Goal: Information Seeking & Learning: Learn about a topic

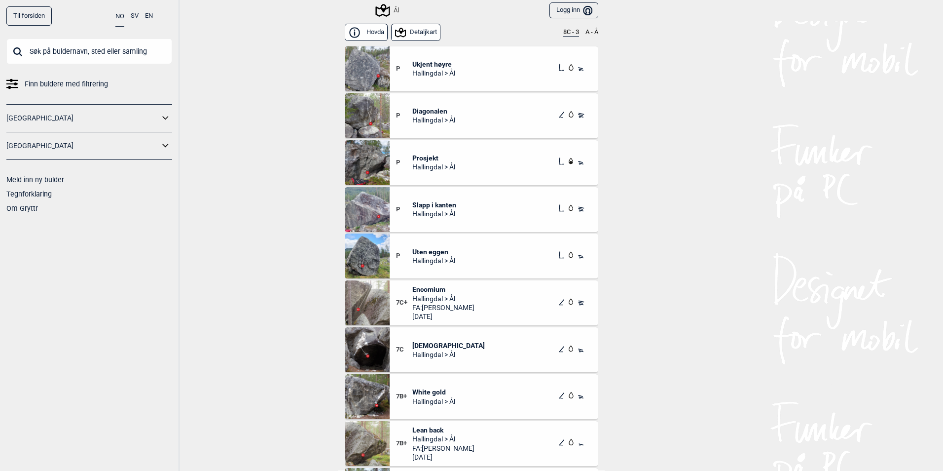
click at [374, 32] on button "Hovda" at bounding box center [366, 32] width 43 height 17
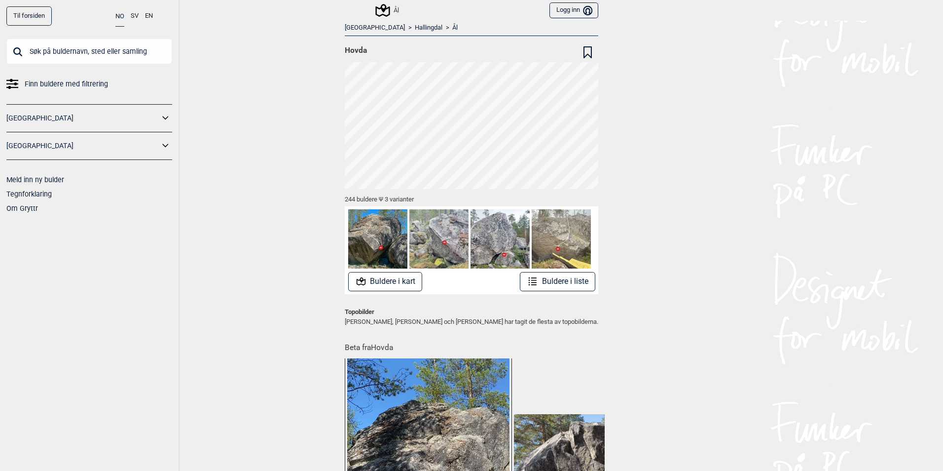
click at [452, 28] on link "Ål" at bounding box center [454, 28] width 5 height 8
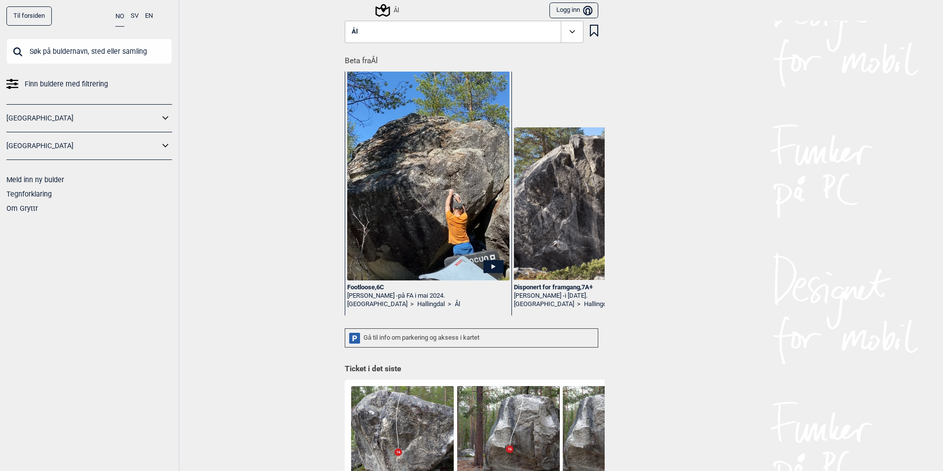
click at [567, 30] on icon at bounding box center [572, 31] width 11 height 11
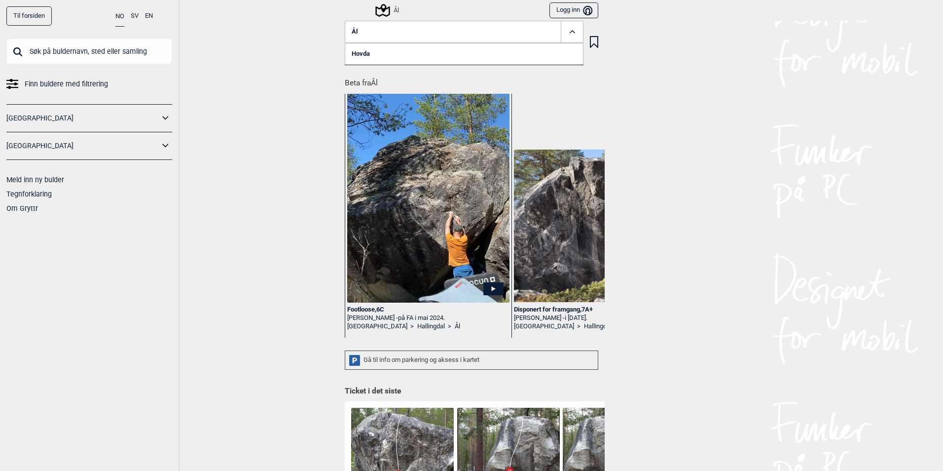
click at [567, 31] on icon at bounding box center [572, 31] width 11 height 11
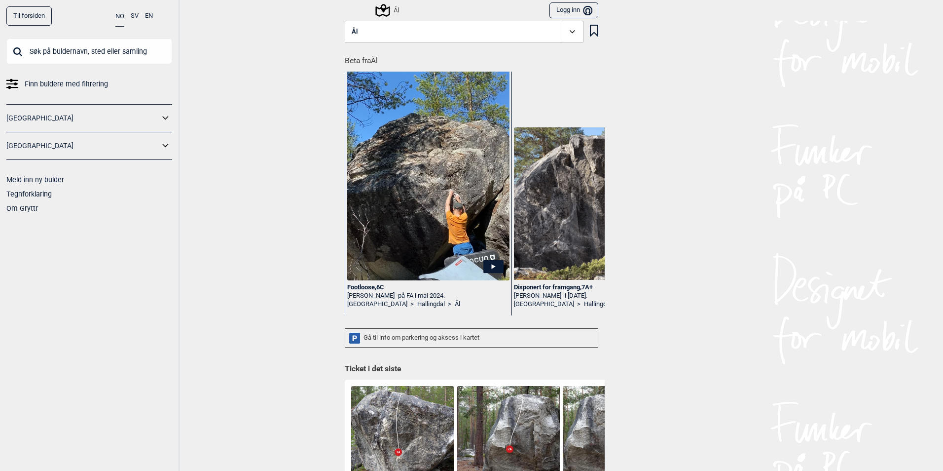
click at [568, 36] on icon at bounding box center [572, 31] width 11 height 11
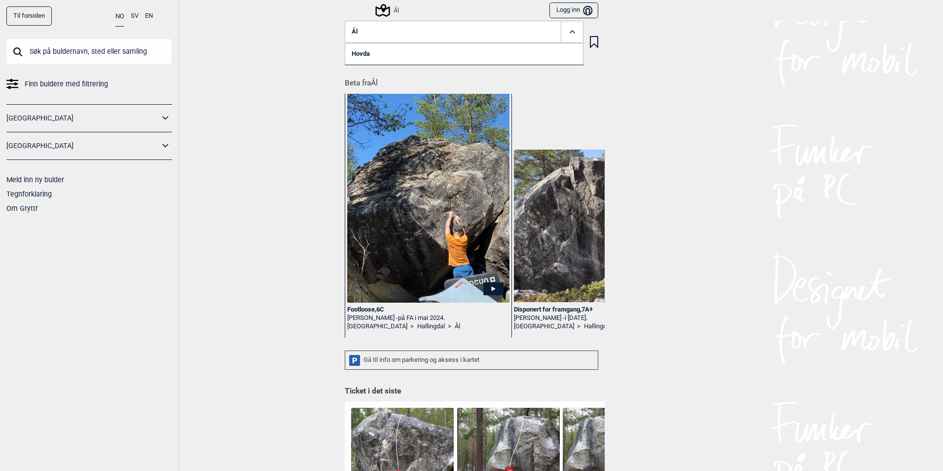
click at [362, 54] on link "Hovda" at bounding box center [464, 54] width 239 height 22
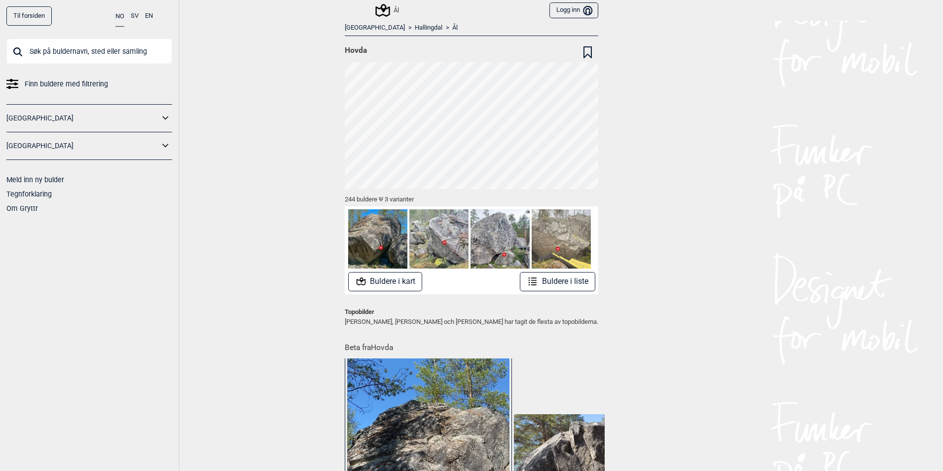
click at [570, 286] on button "Buldere i liste" at bounding box center [557, 281] width 75 height 19
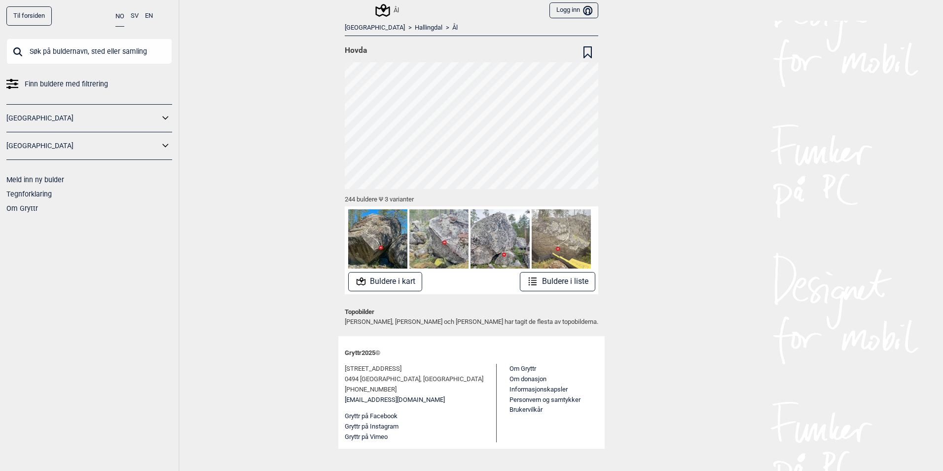
click at [558, 246] on img at bounding box center [561, 238] width 59 height 59
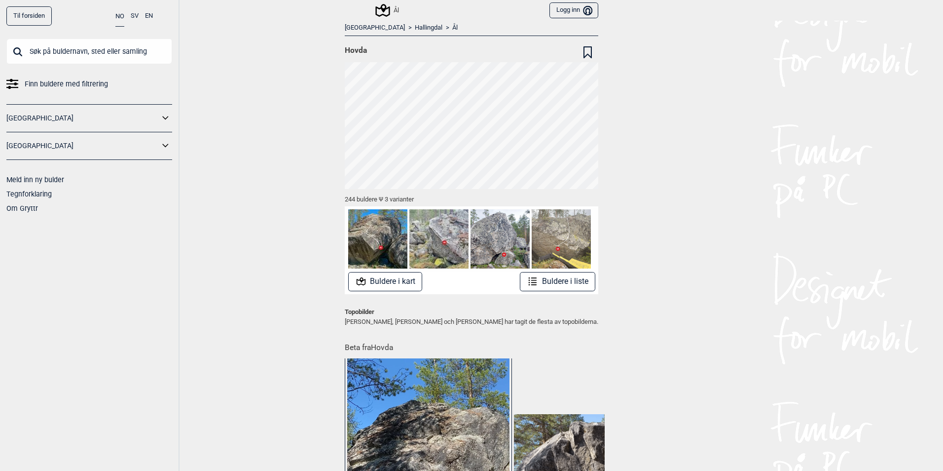
click at [560, 272] on button "Buldere i liste" at bounding box center [557, 281] width 75 height 19
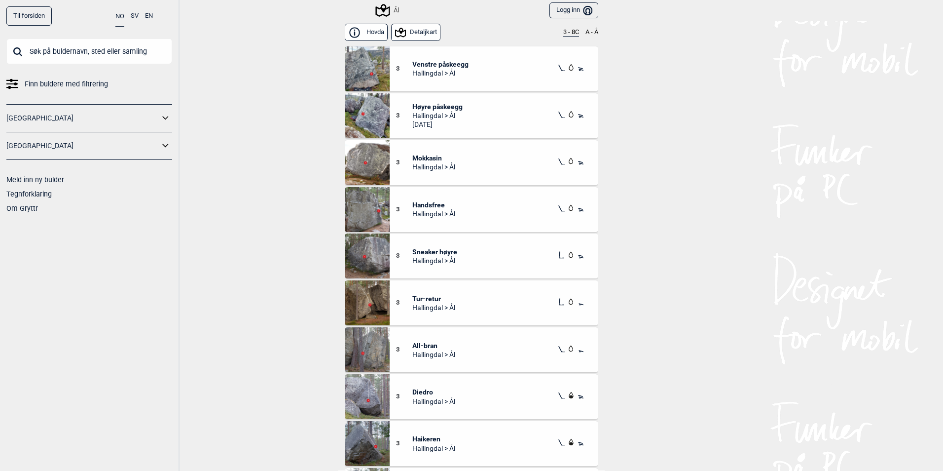
click at [569, 33] on button "3 - 8C" at bounding box center [571, 33] width 16 height 8
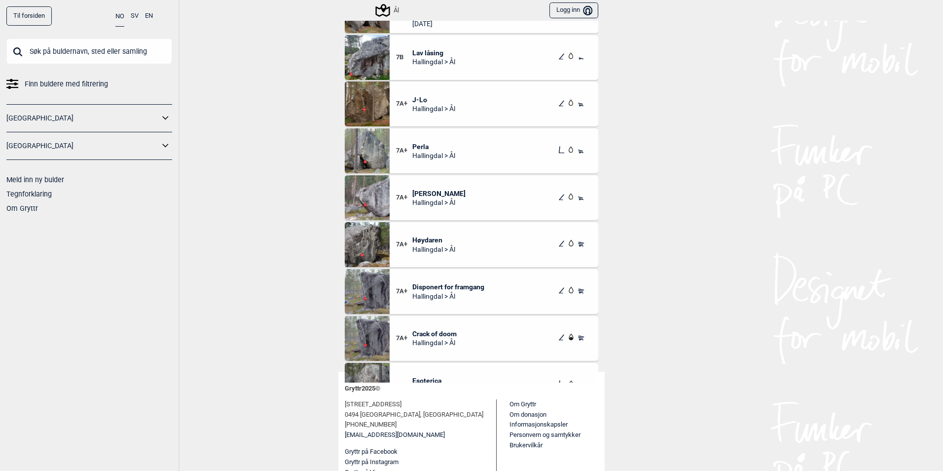
scroll to position [543, 0]
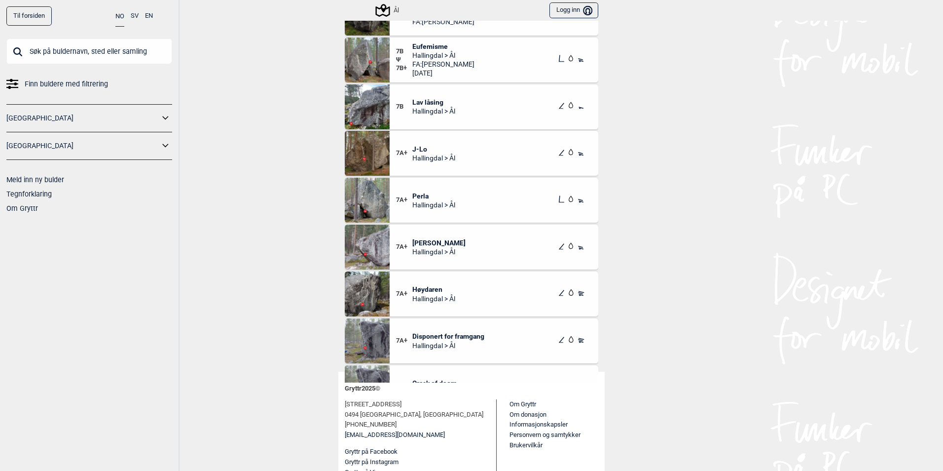
click at [418, 202] on span "Hallingdal > Ål" at bounding box center [433, 204] width 43 height 9
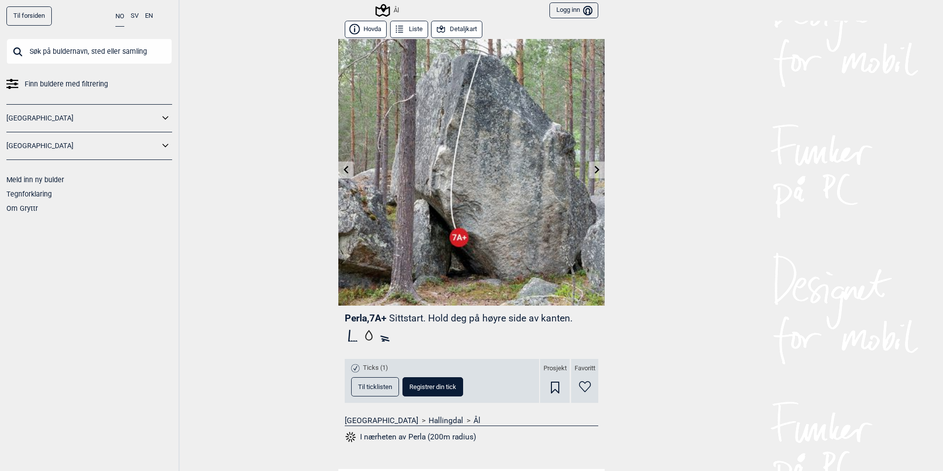
click at [342, 167] on icon at bounding box center [346, 169] width 8 height 8
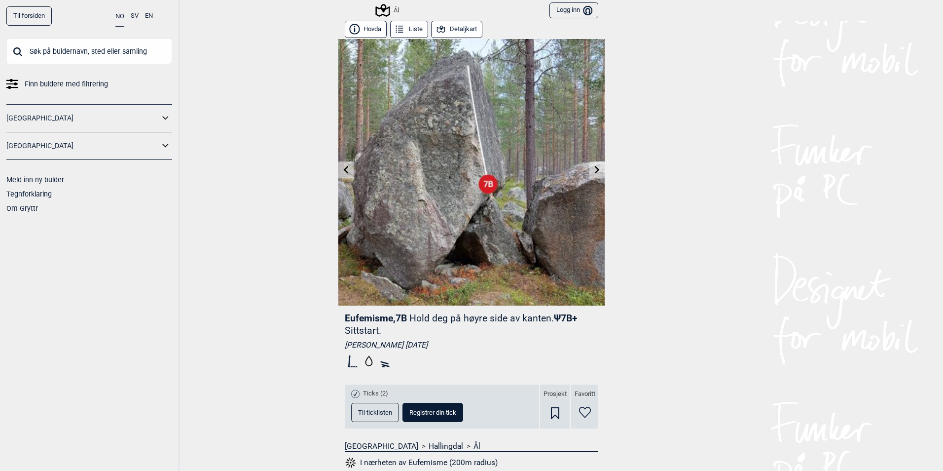
click at [593, 169] on icon at bounding box center [597, 169] width 8 height 8
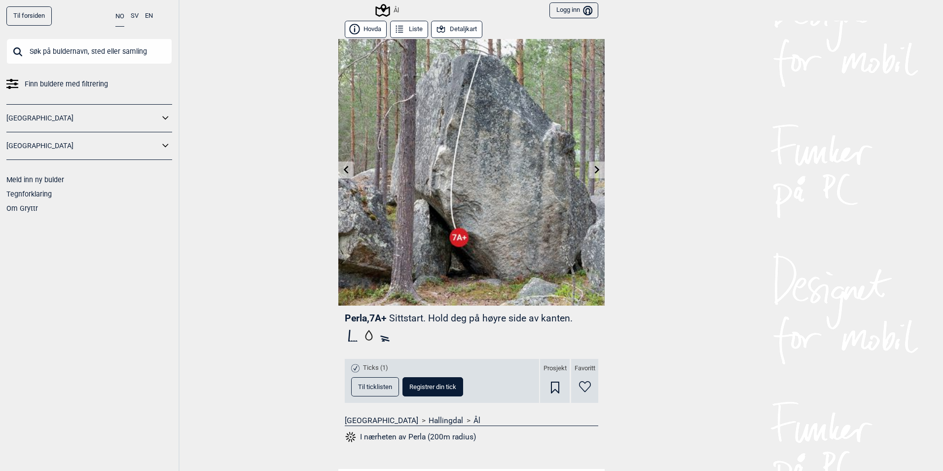
click at [593, 170] on icon at bounding box center [597, 169] width 8 height 8
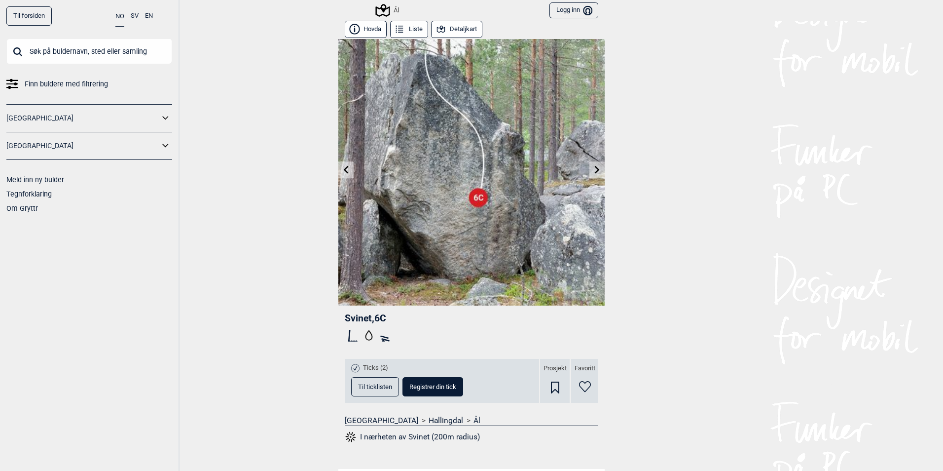
click at [343, 173] on icon at bounding box center [346, 169] width 8 height 8
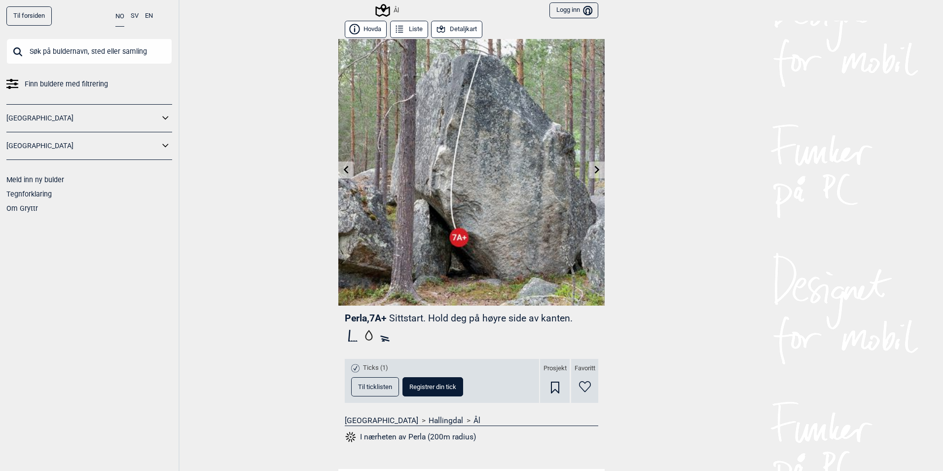
click at [401, 26] on icon at bounding box center [399, 29] width 11 height 11
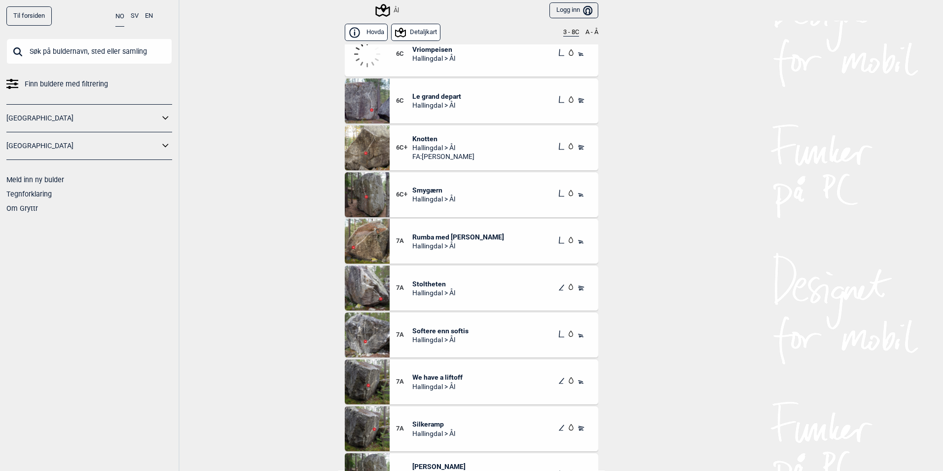
scroll to position [9538, 0]
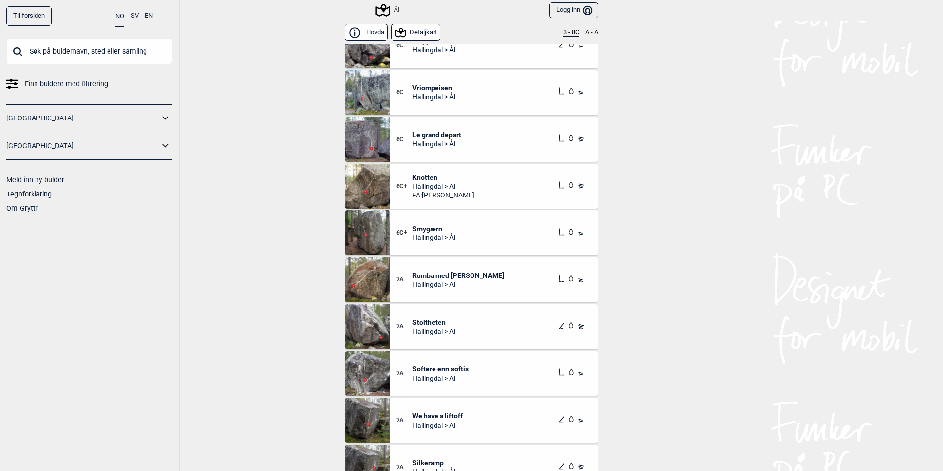
click at [567, 33] on button "3 - 8C" at bounding box center [571, 33] width 16 height 8
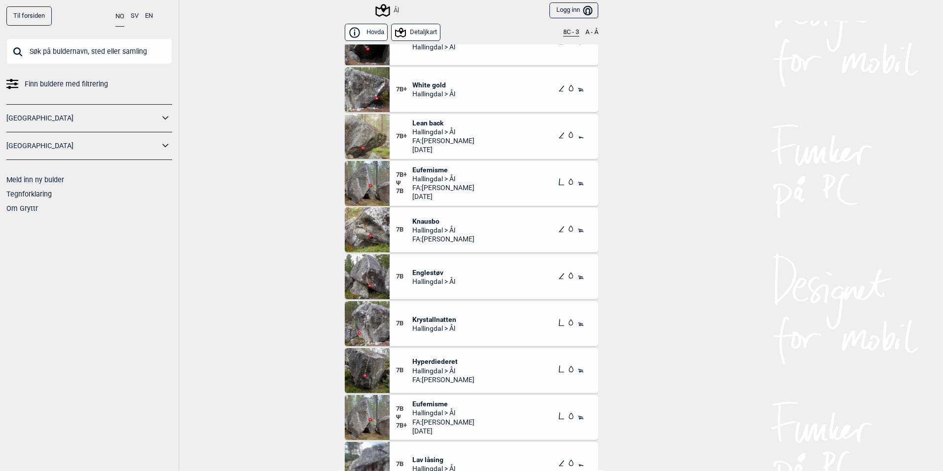
scroll to position [444, 0]
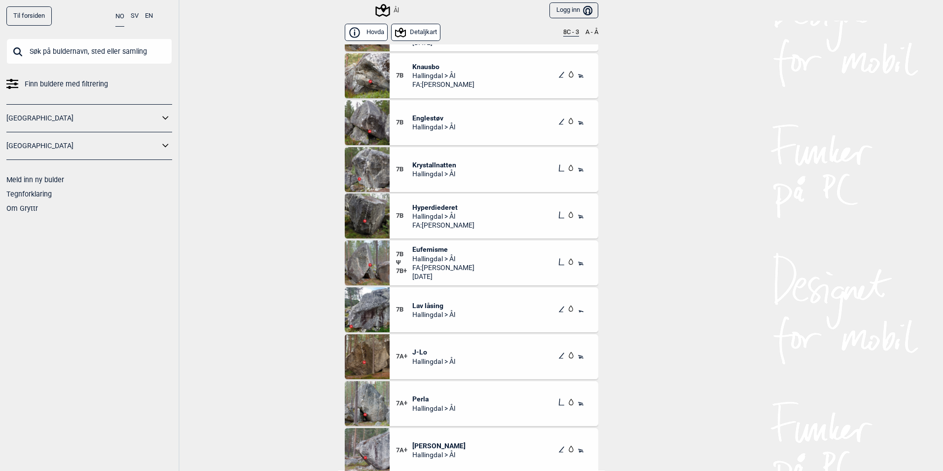
click at [423, 166] on span "Krystallnatten" at bounding box center [434, 164] width 44 height 9
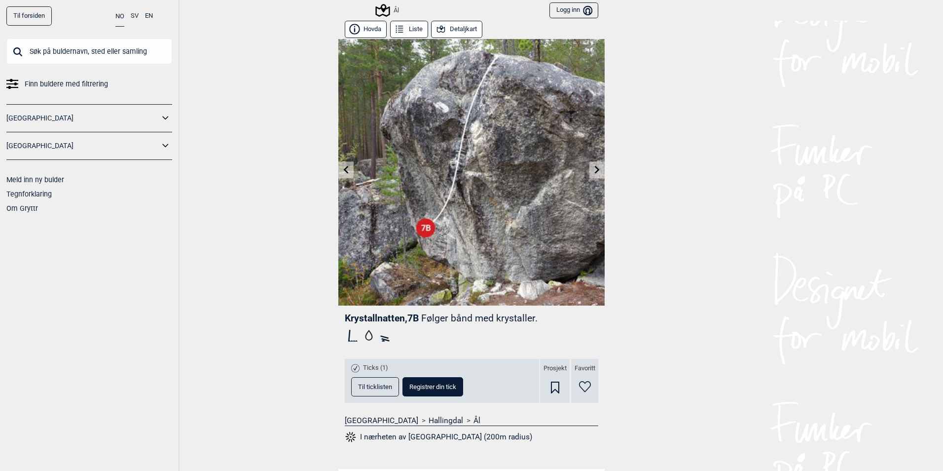
click at [342, 166] on icon at bounding box center [346, 169] width 8 height 8
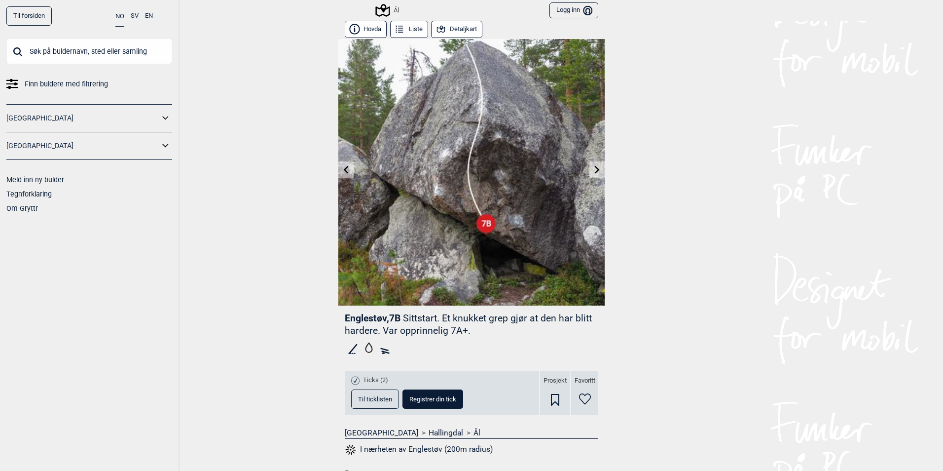
click at [593, 168] on icon at bounding box center [597, 169] width 8 height 8
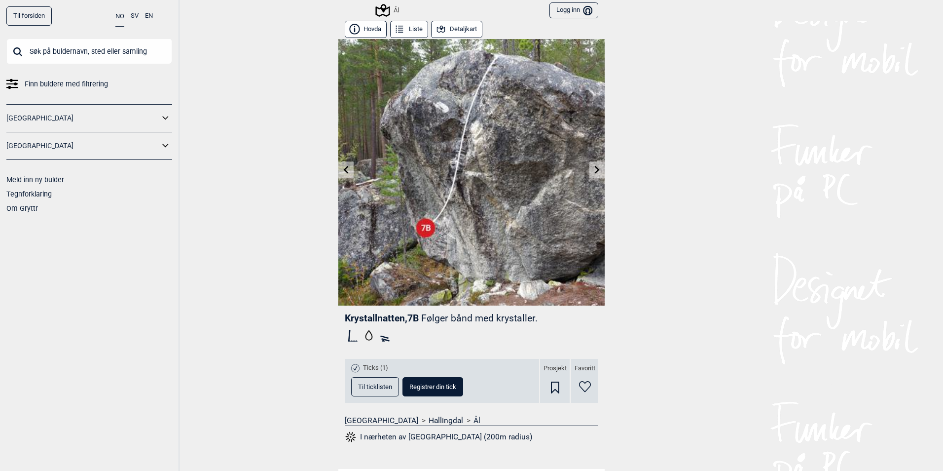
click at [593, 168] on icon at bounding box center [597, 169] width 8 height 8
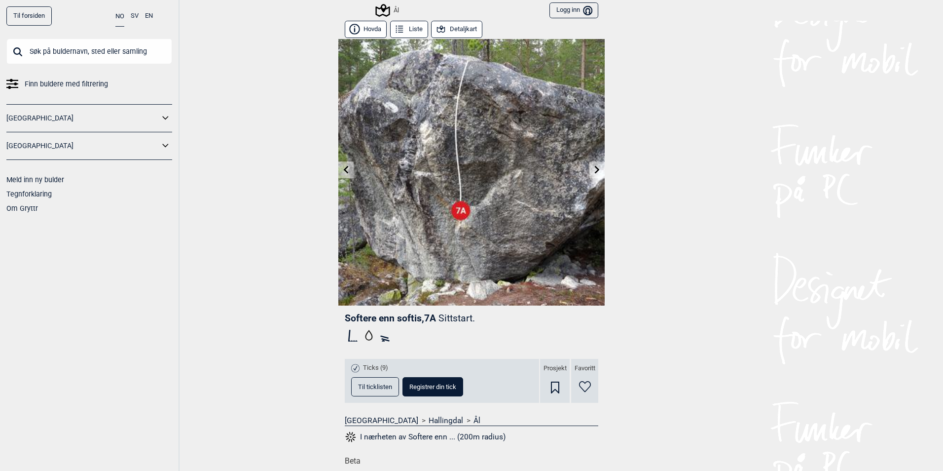
click at [593, 168] on icon at bounding box center [597, 169] width 8 height 8
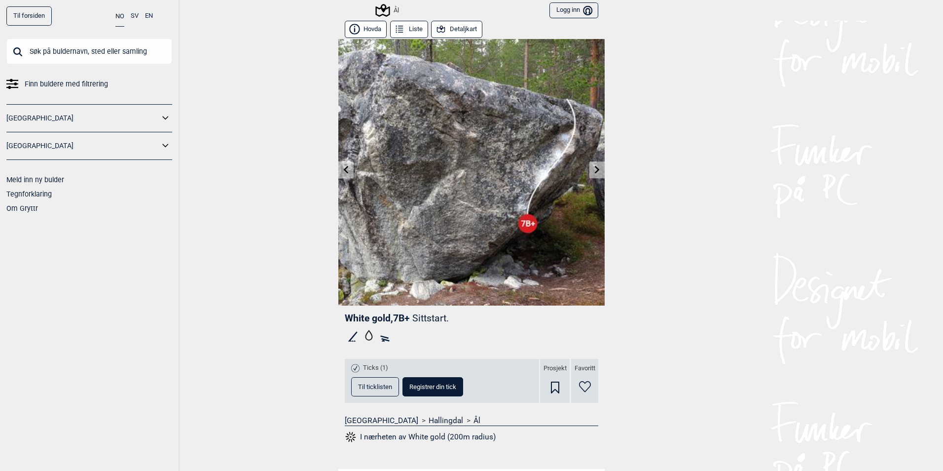
click at [374, 387] on span "Til ticklisten" at bounding box center [375, 386] width 34 height 6
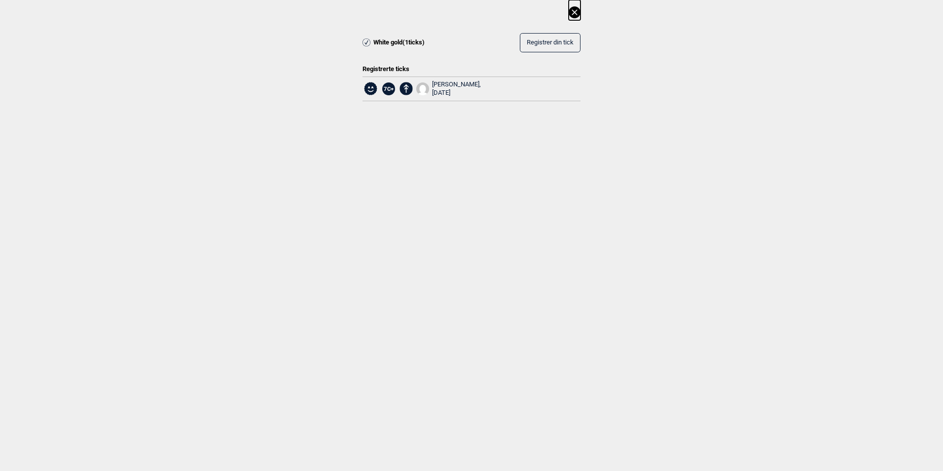
click at [573, 12] on icon at bounding box center [575, 12] width 12 height 12
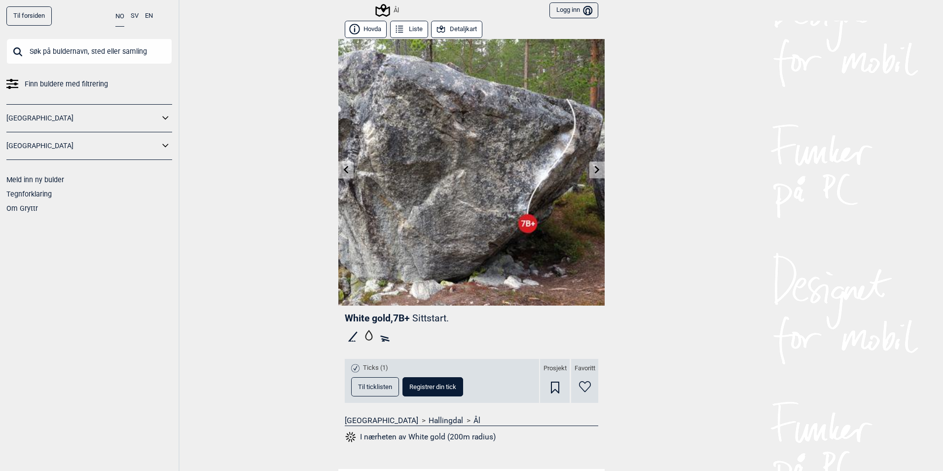
drag, startPoint x: 580, startPoint y: 168, endPoint x: 588, endPoint y: 170, distance: 8.5
click at [581, 169] on img at bounding box center [471, 172] width 266 height 266
click at [589, 170] on link at bounding box center [596, 170] width 15 height 16
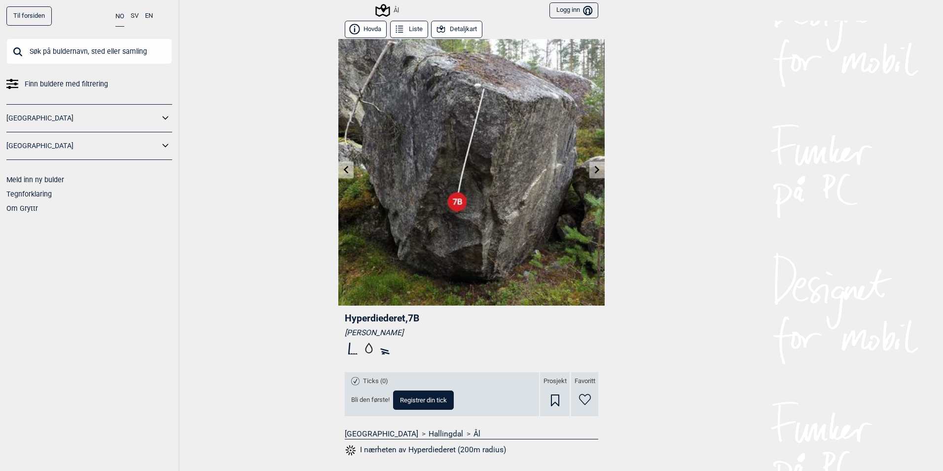
click at [344, 170] on icon at bounding box center [346, 169] width 5 height 8
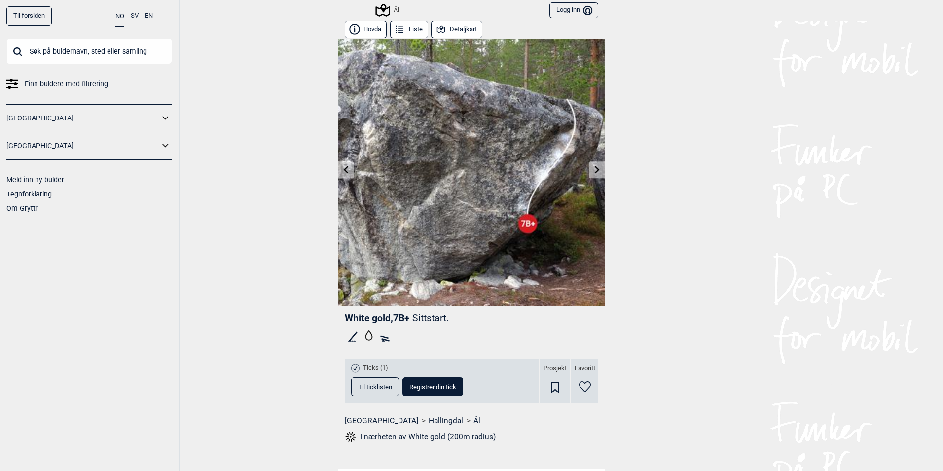
click at [598, 175] on link at bounding box center [596, 170] width 15 height 16
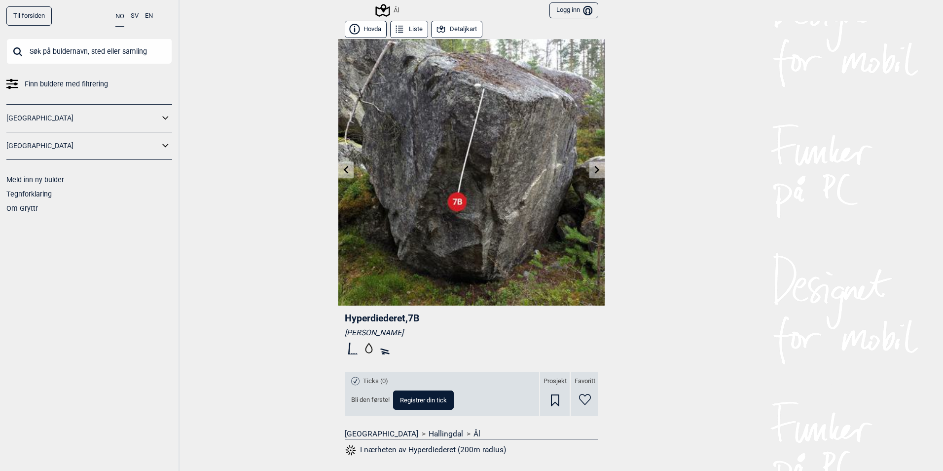
click at [594, 172] on icon at bounding box center [597, 169] width 8 height 8
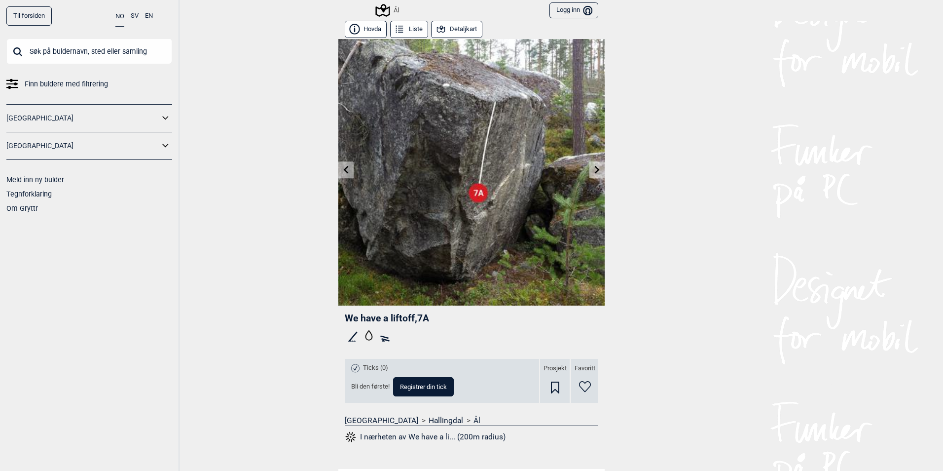
click at [595, 172] on icon at bounding box center [597, 169] width 5 height 8
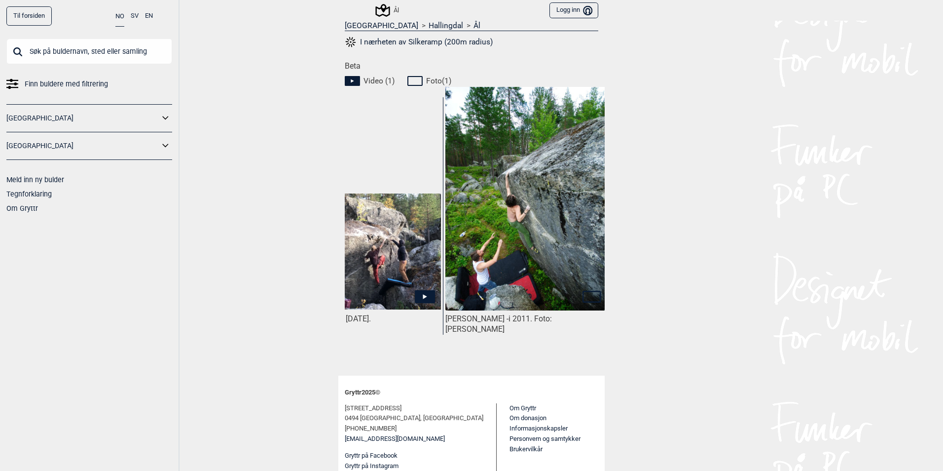
scroll to position [0, 73]
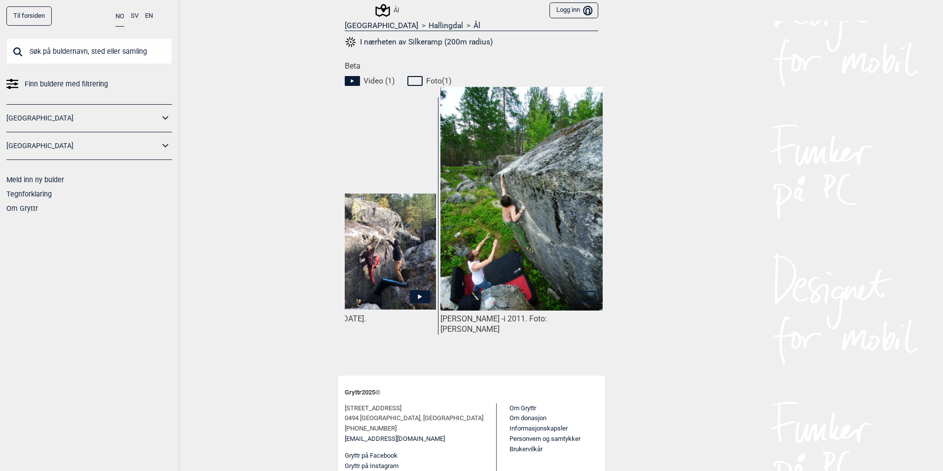
click at [396, 275] on img at bounding box center [355, 250] width 162 height 115
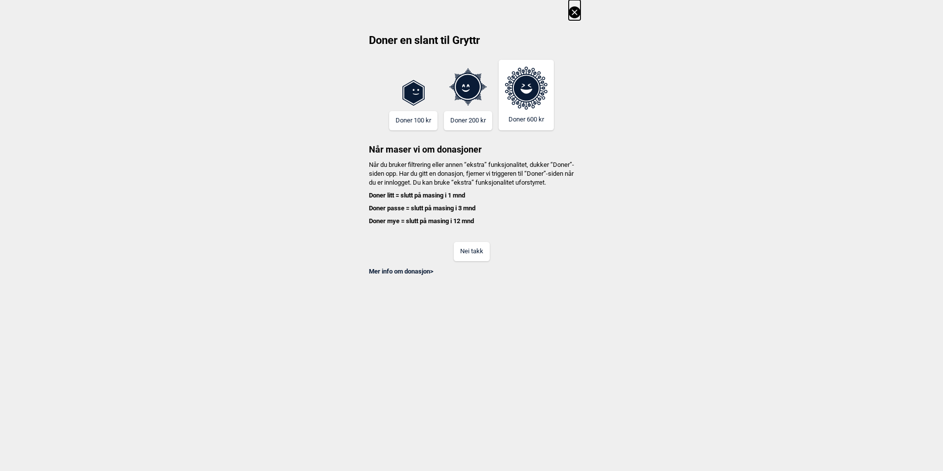
click at [575, 15] on icon at bounding box center [575, 12] width 12 height 12
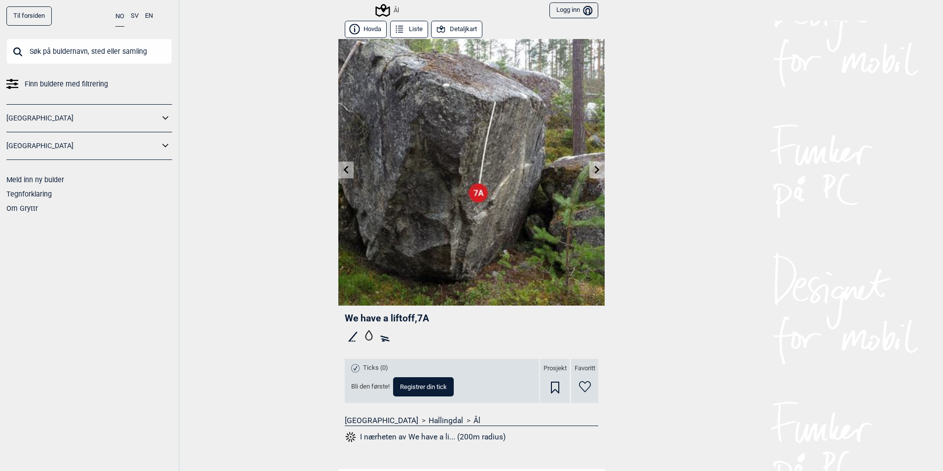
click at [594, 173] on icon at bounding box center [597, 169] width 8 height 8
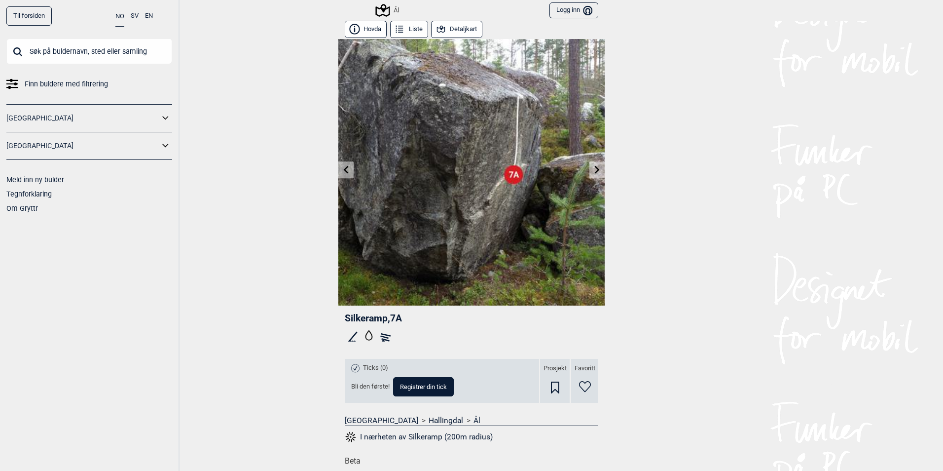
click at [344, 171] on icon at bounding box center [346, 169] width 8 height 8
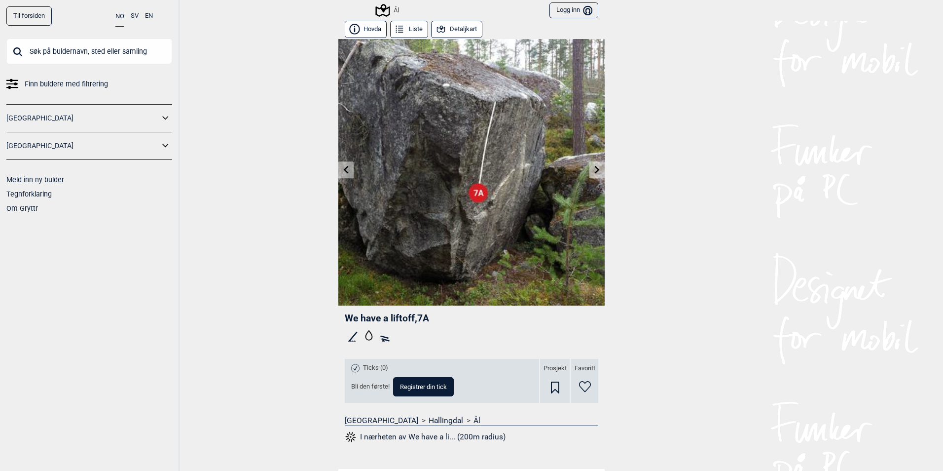
click at [593, 170] on icon at bounding box center [597, 169] width 8 height 8
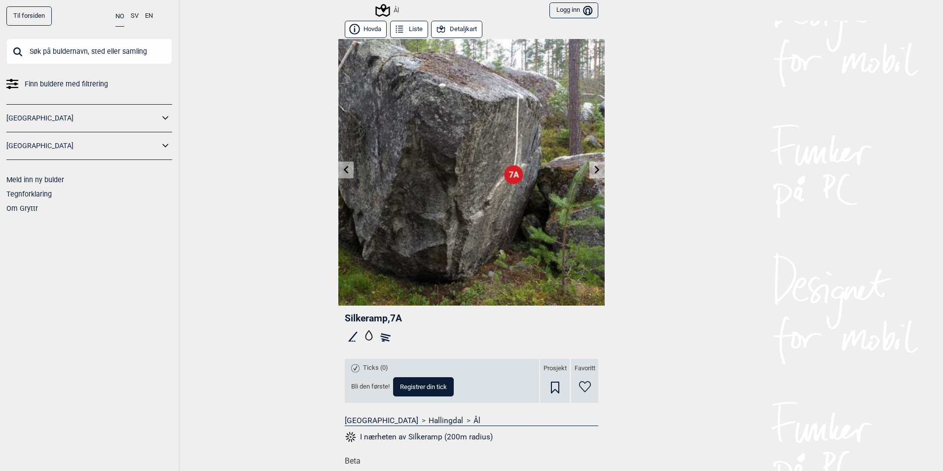
click at [595, 172] on icon at bounding box center [597, 169] width 5 height 8
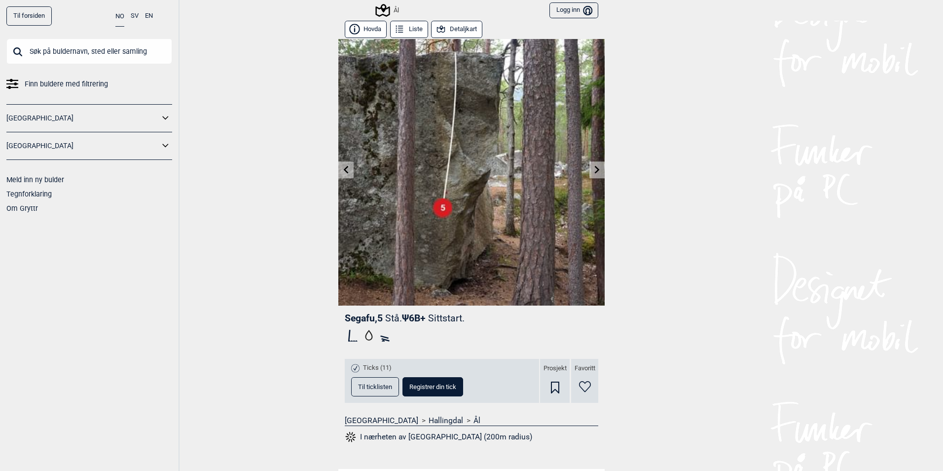
click at [342, 165] on icon at bounding box center [346, 169] width 8 height 8
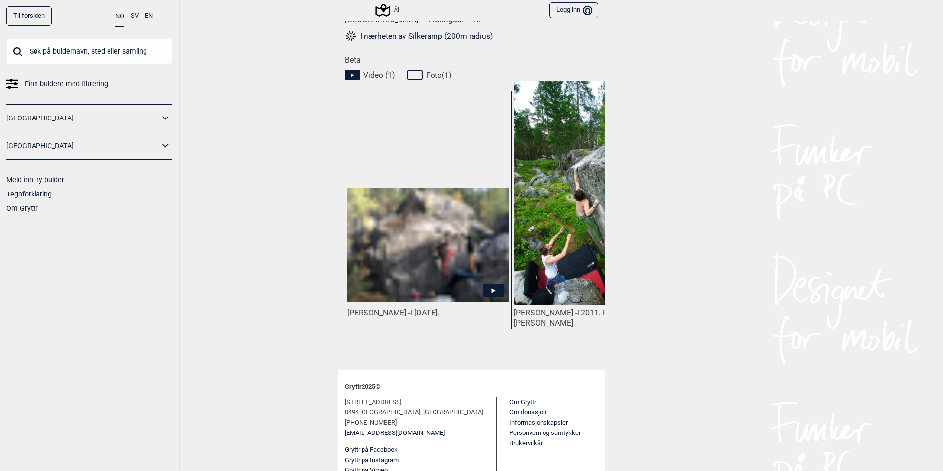
scroll to position [411, 0]
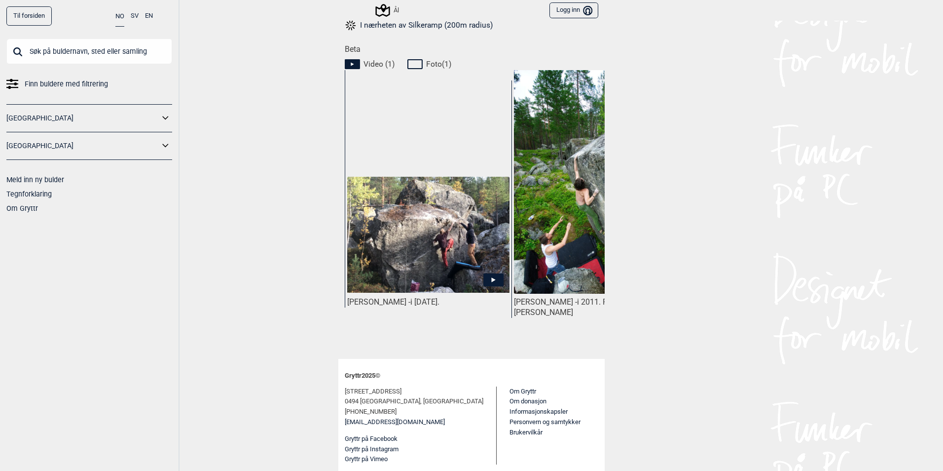
click at [419, 251] on img at bounding box center [428, 234] width 162 height 115
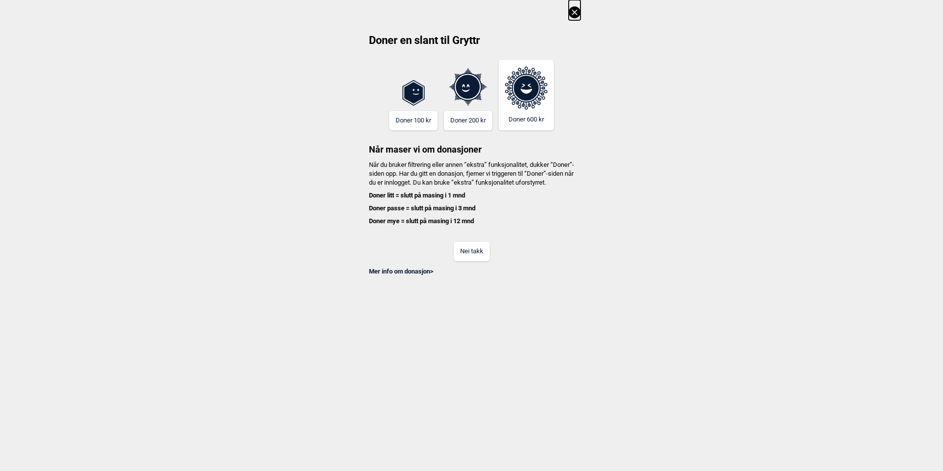
click at [574, 15] on icon at bounding box center [575, 12] width 12 height 12
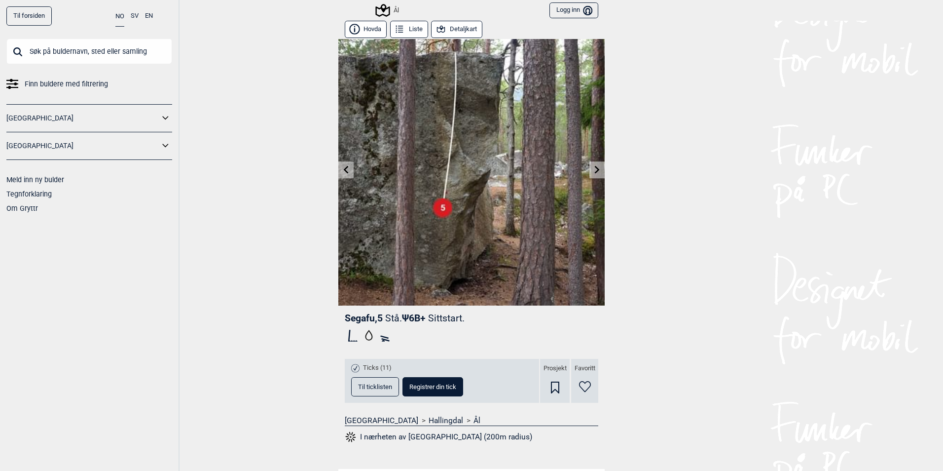
click at [347, 175] on link at bounding box center [345, 170] width 15 height 16
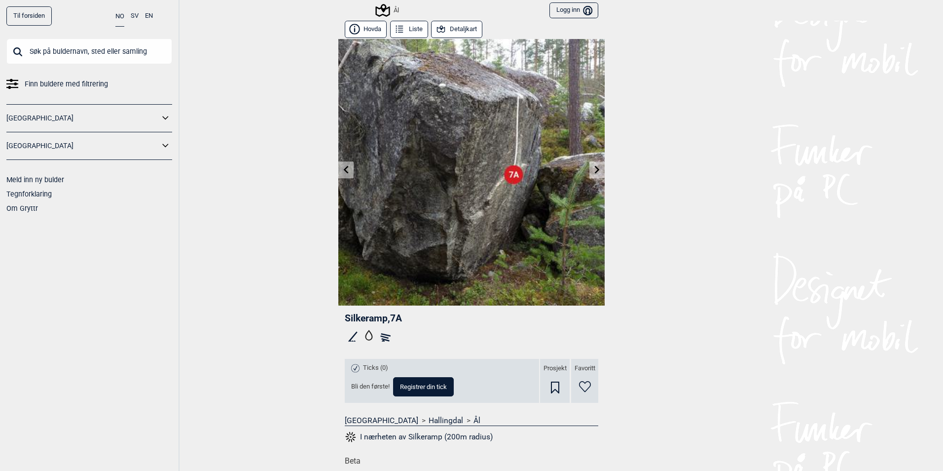
click at [347, 175] on link at bounding box center [345, 170] width 15 height 16
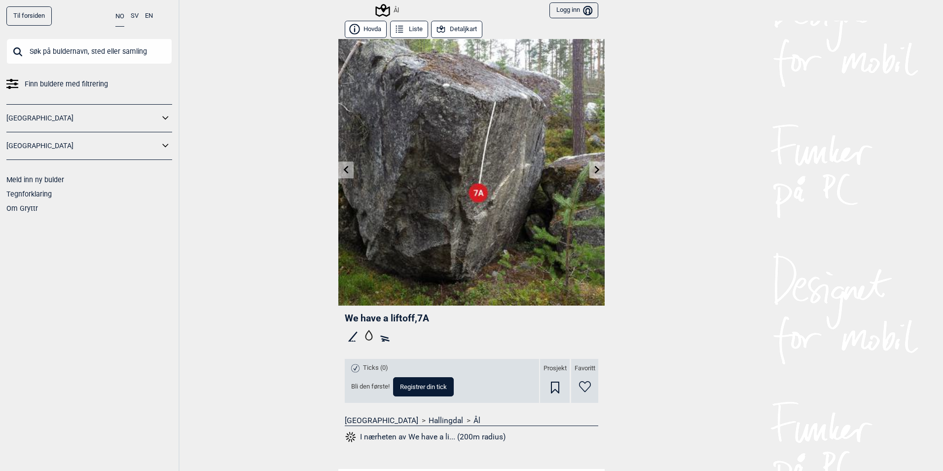
click at [347, 175] on link at bounding box center [345, 170] width 15 height 16
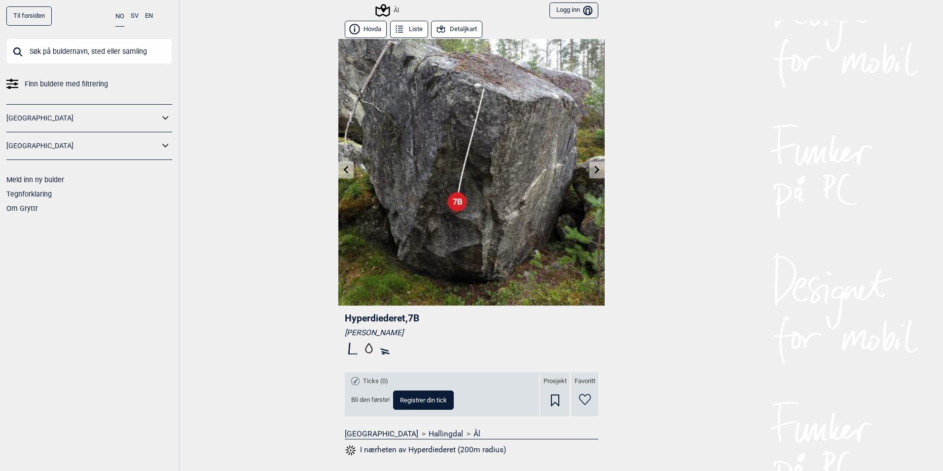
click at [347, 175] on link at bounding box center [345, 170] width 15 height 16
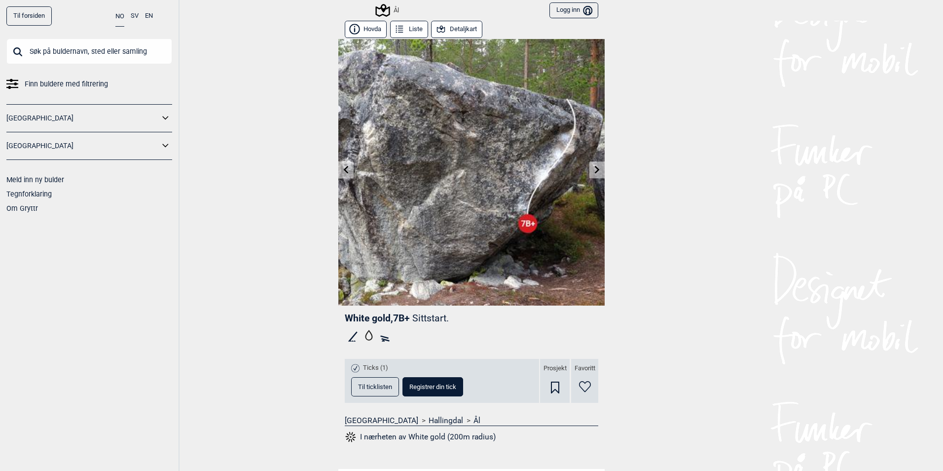
click at [347, 175] on link at bounding box center [345, 170] width 15 height 16
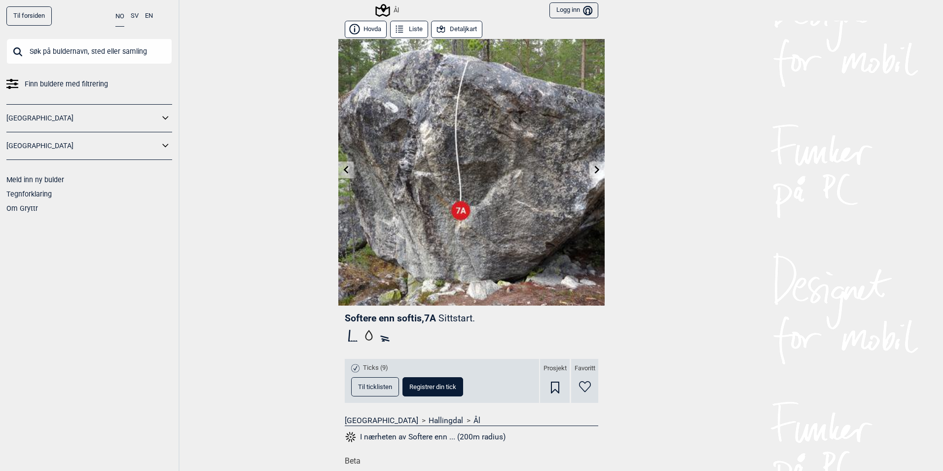
click at [595, 166] on icon at bounding box center [597, 169] width 8 height 8
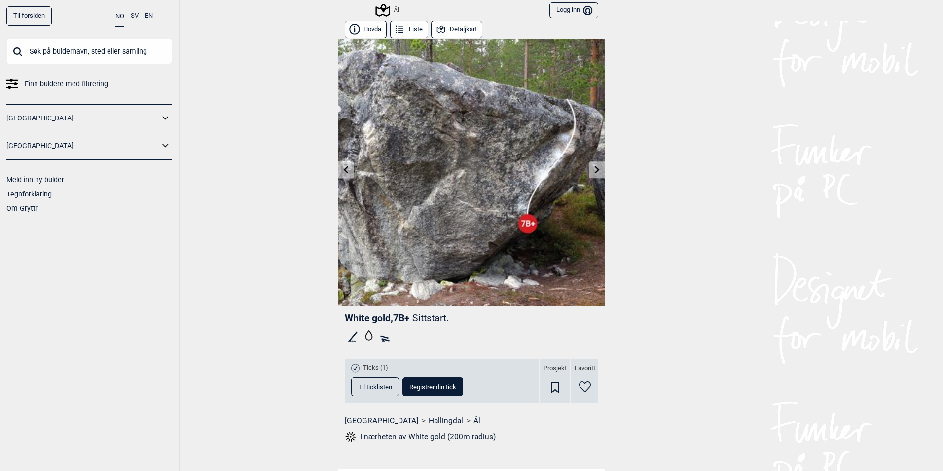
click at [595, 166] on icon at bounding box center [597, 169] width 8 height 8
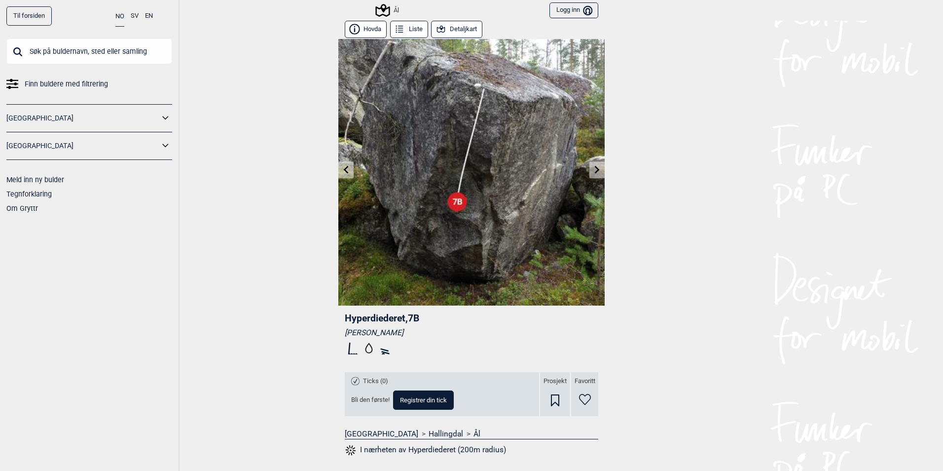
click at [595, 166] on icon at bounding box center [597, 169] width 8 height 8
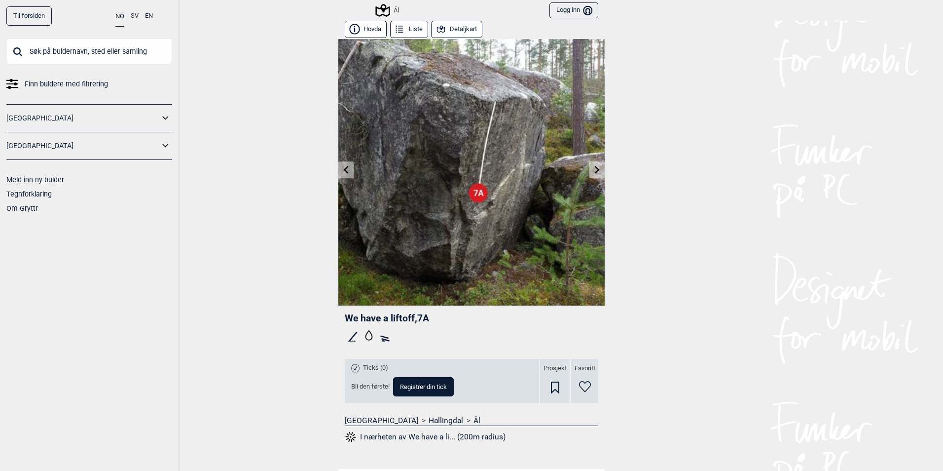
click at [595, 166] on icon at bounding box center [597, 169] width 8 height 8
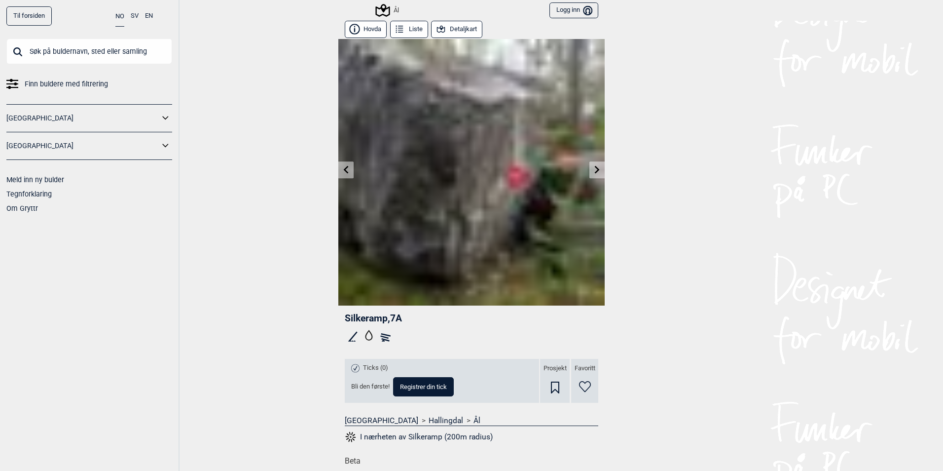
click at [595, 166] on icon at bounding box center [597, 169] width 8 height 8
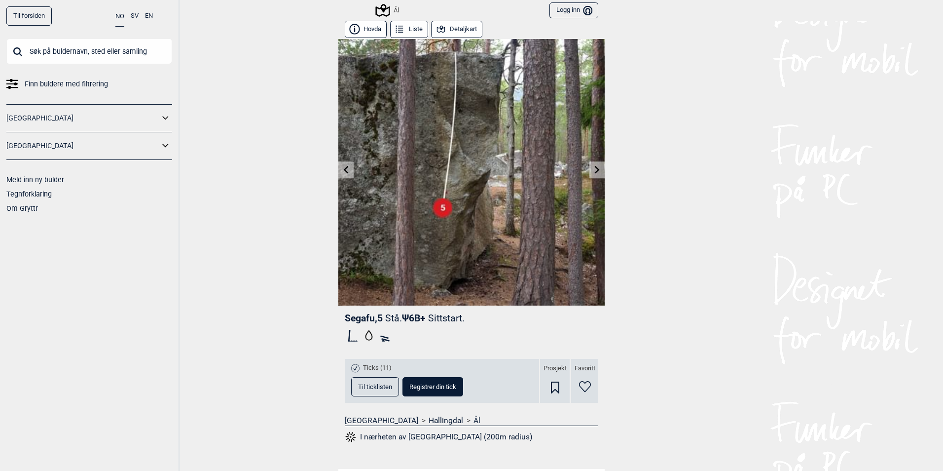
click at [595, 166] on icon at bounding box center [597, 169] width 8 height 8
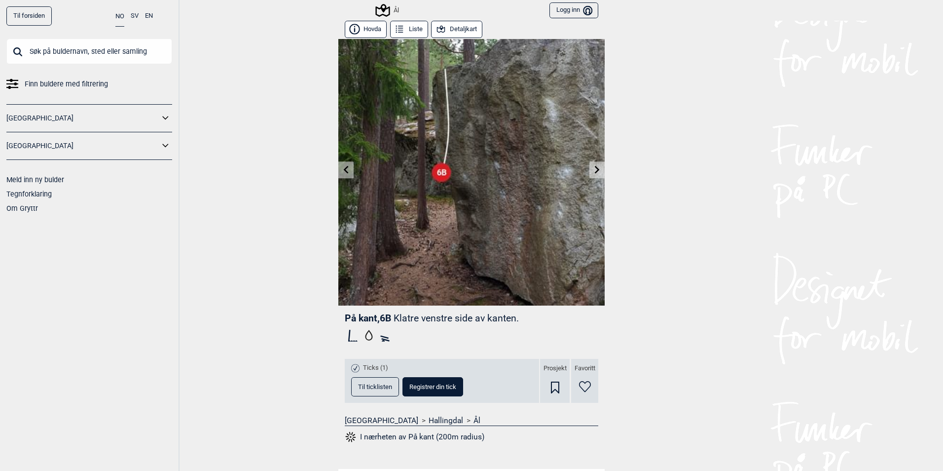
click at [396, 31] on icon at bounding box center [399, 29] width 11 height 11
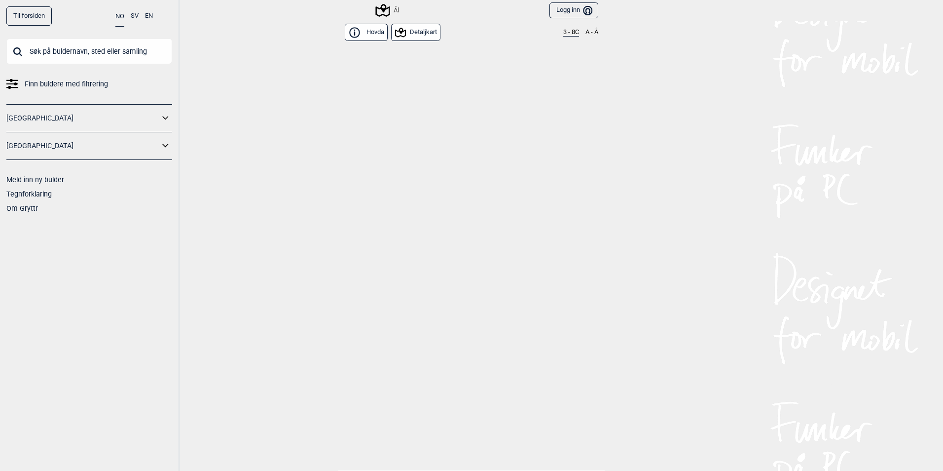
scroll to position [8079, 0]
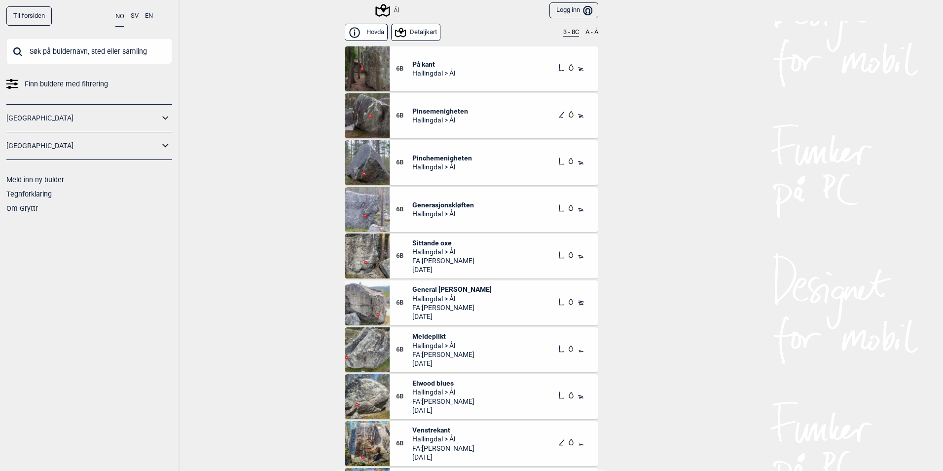
click at [567, 33] on button "3 - 8C" at bounding box center [571, 33] width 16 height 8
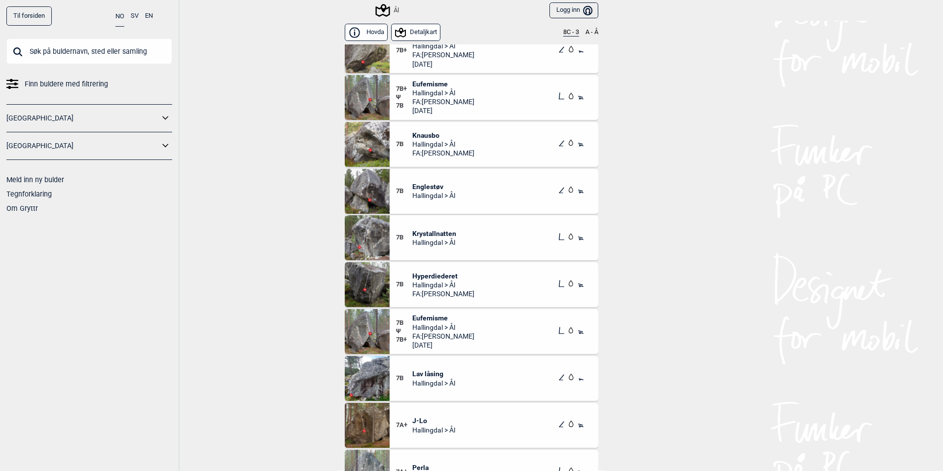
scroll to position [395, 0]
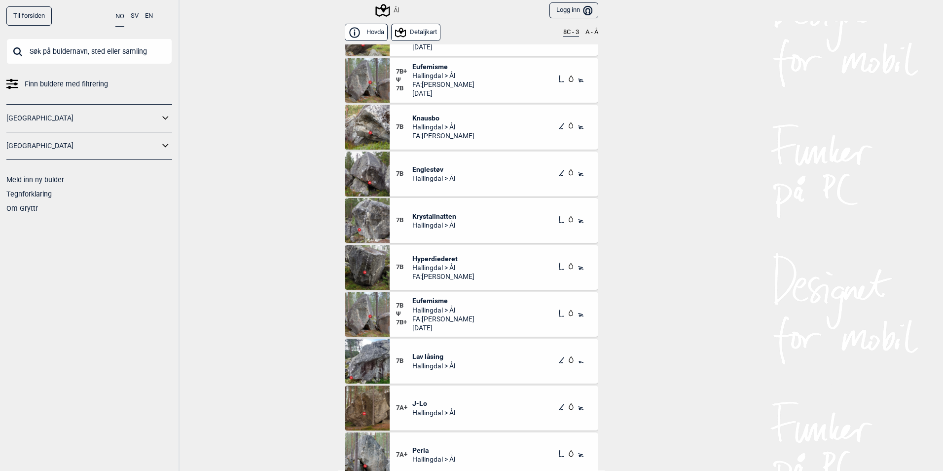
click at [424, 353] on span "Lav låsing" at bounding box center [433, 356] width 43 height 9
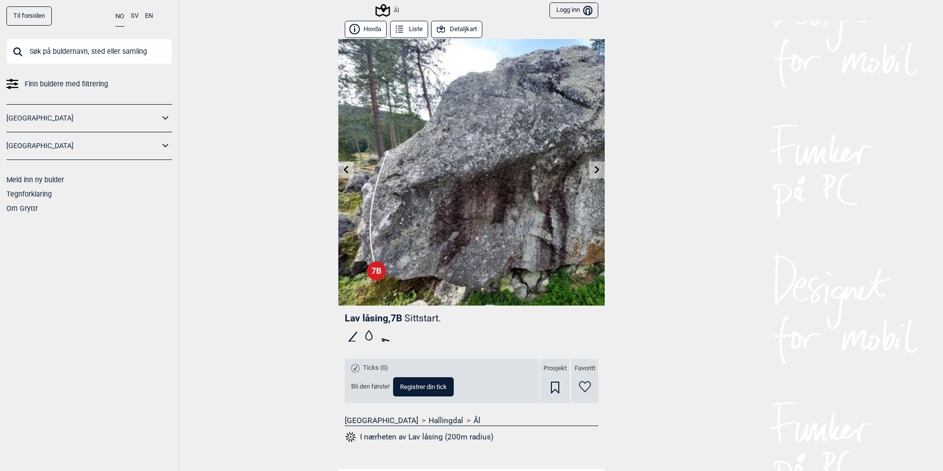
click at [344, 170] on icon at bounding box center [346, 169] width 5 height 8
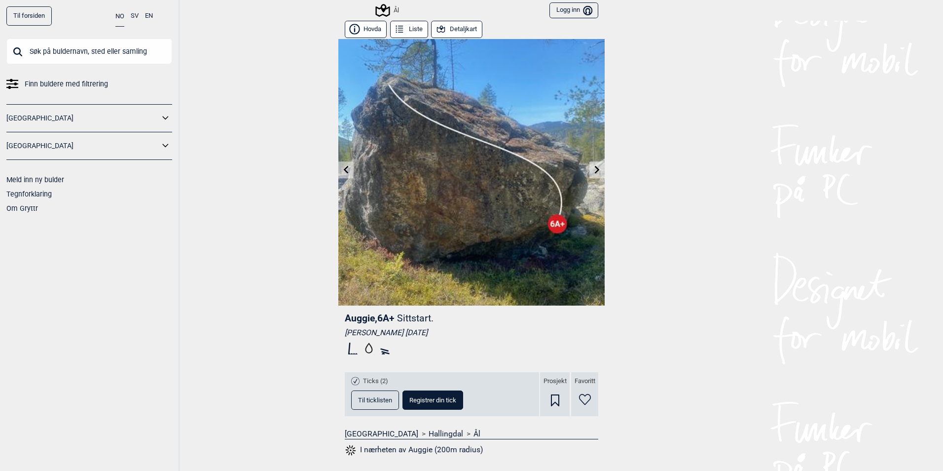
click at [595, 167] on icon at bounding box center [597, 169] width 5 height 8
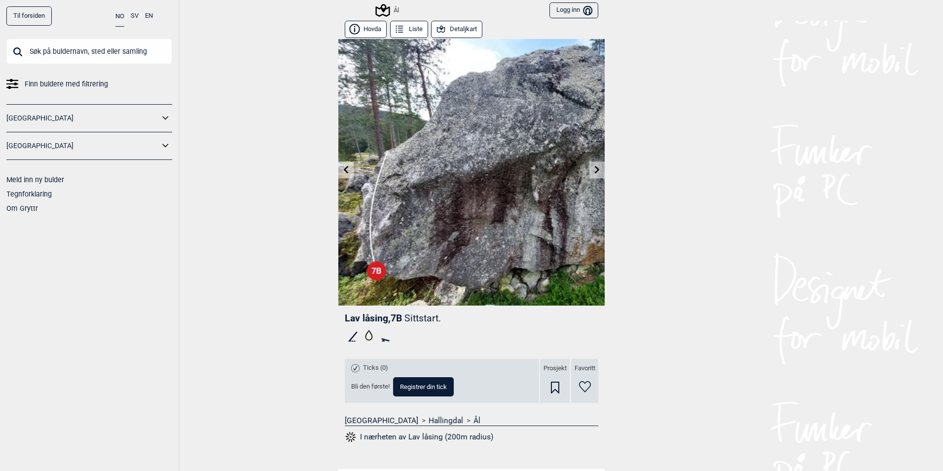
click at [595, 167] on icon at bounding box center [597, 169] width 5 height 8
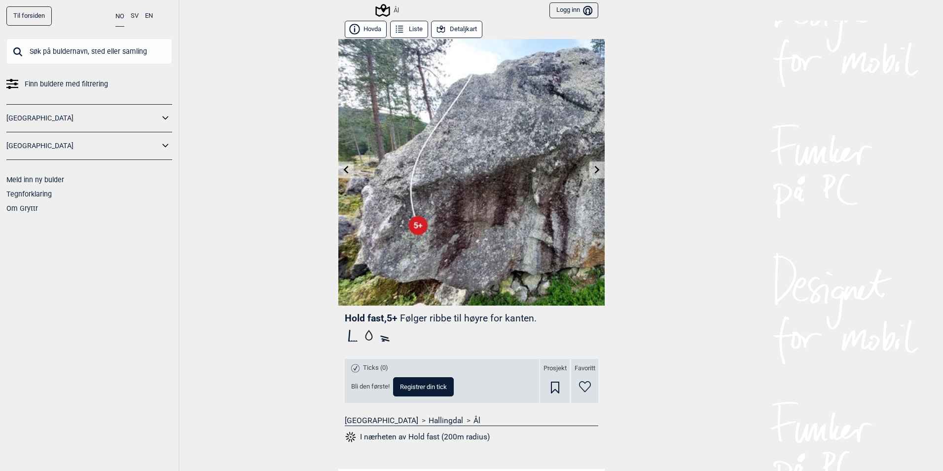
click at [418, 26] on button "Liste" at bounding box center [409, 29] width 38 height 17
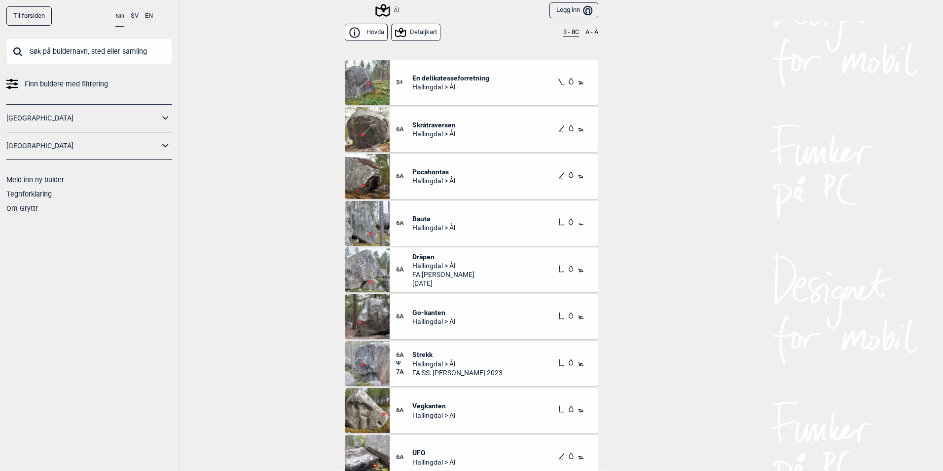
scroll to position [5947, 0]
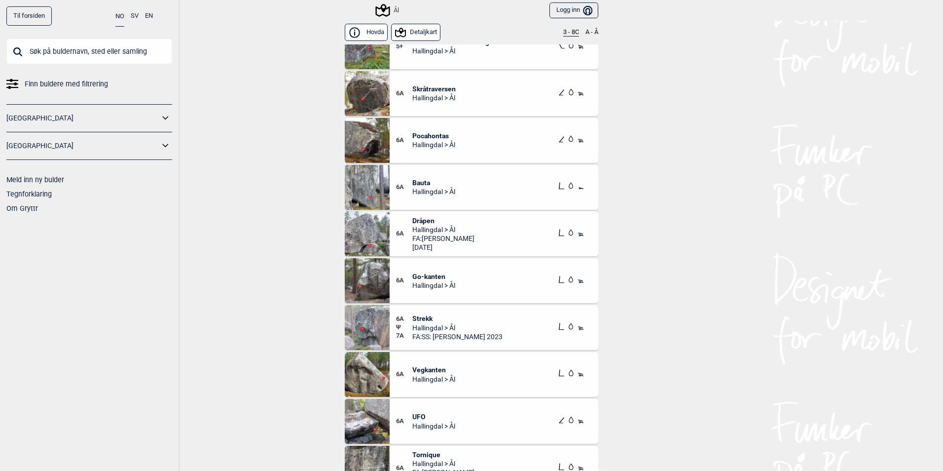
click at [420, 322] on span "Strekk" at bounding box center [457, 318] width 90 height 9
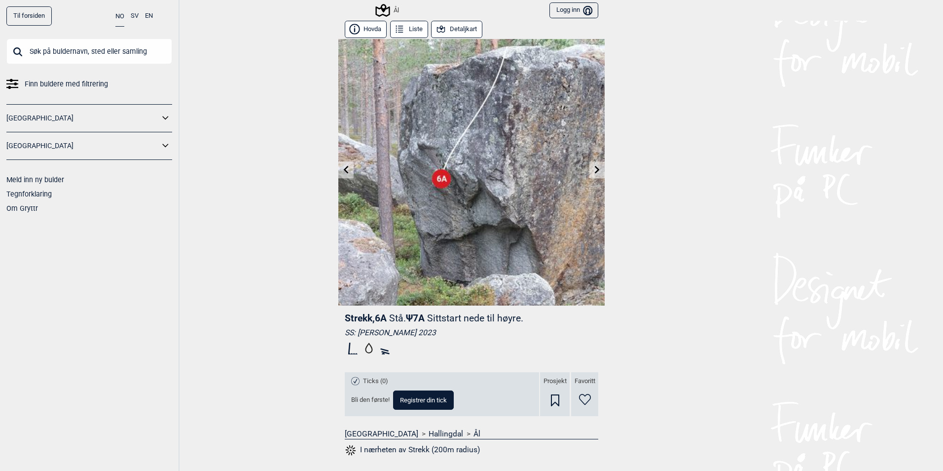
click at [413, 28] on button "Liste" at bounding box center [409, 29] width 38 height 17
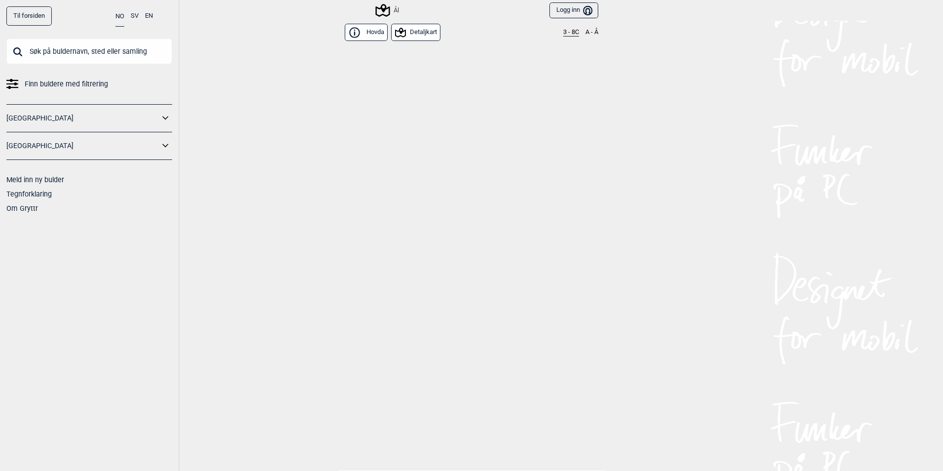
scroll to position [6194, 0]
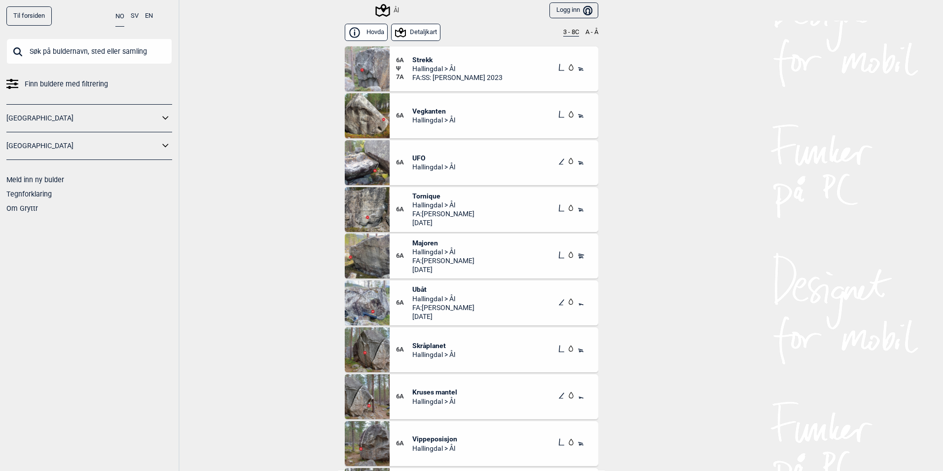
click at [572, 38] on div "Hovda Detaljkart 3 - 8C A - Å" at bounding box center [472, 33] width 254 height 24
click at [567, 29] on button "3 - 8C" at bounding box center [571, 33] width 16 height 8
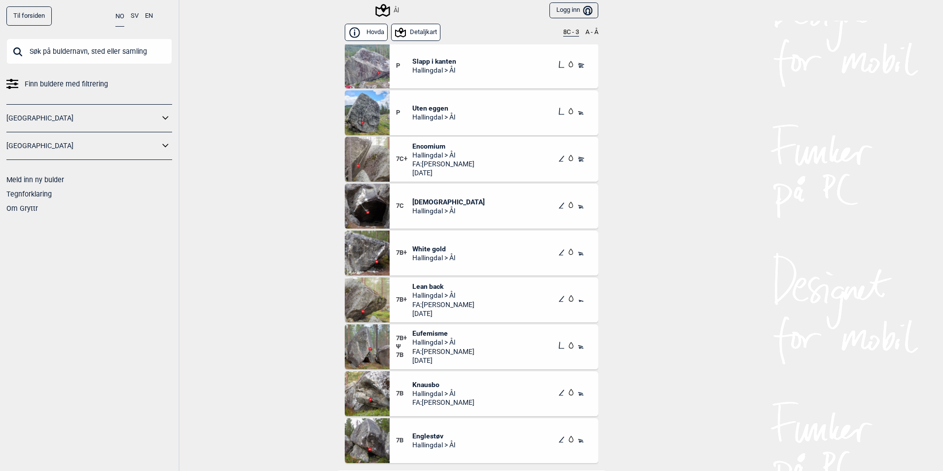
scroll to position [197, 0]
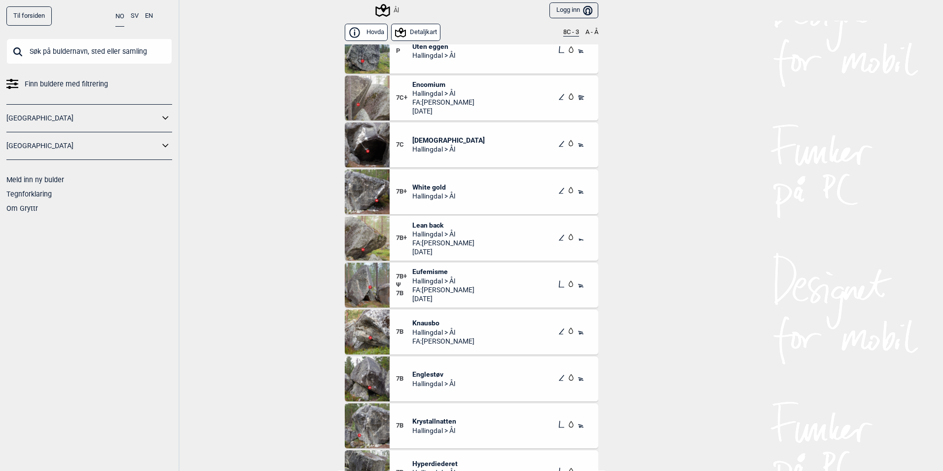
click at [435, 84] on span "Encomium" at bounding box center [443, 84] width 62 height 9
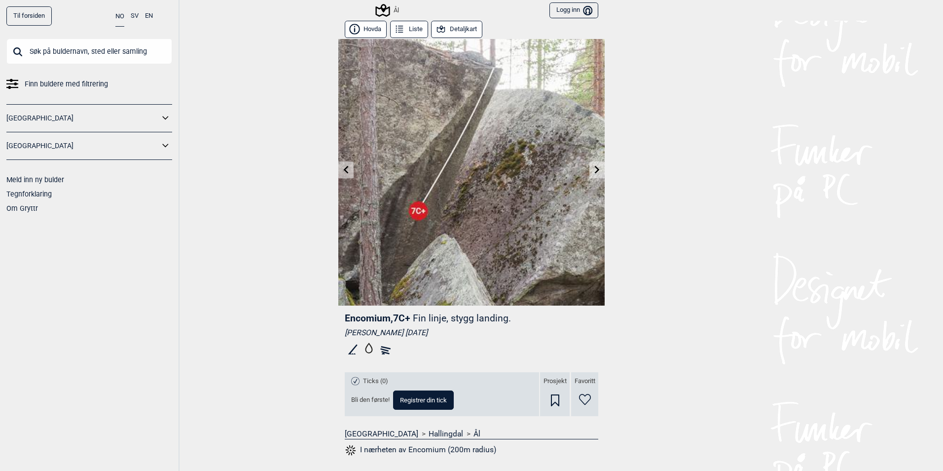
click at [421, 32] on button "Liste" at bounding box center [409, 29] width 38 height 17
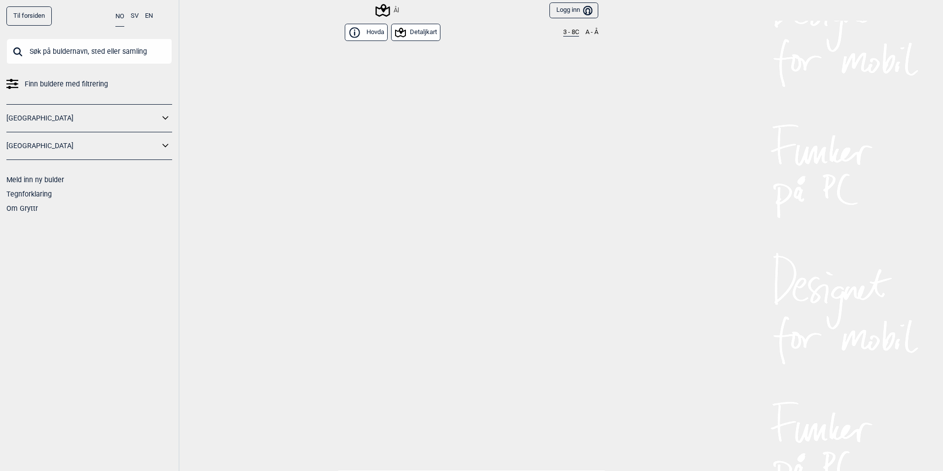
scroll to position [10874, 0]
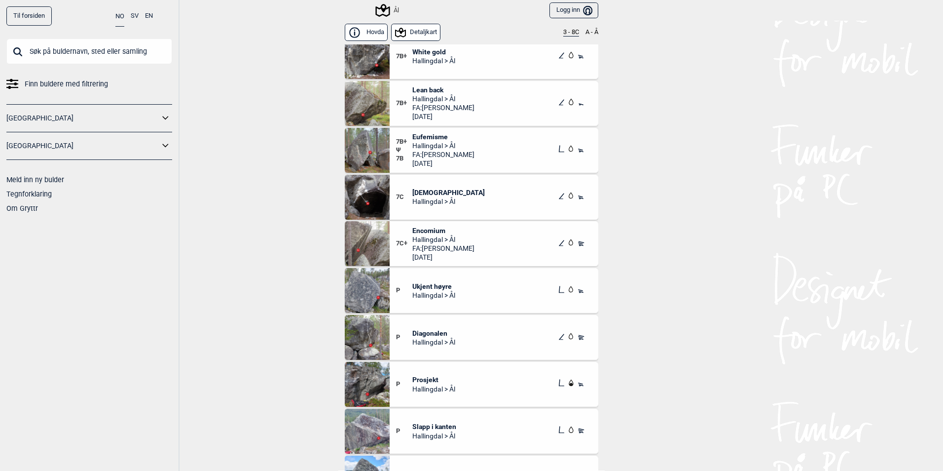
click at [565, 32] on button "3 - 8C" at bounding box center [571, 33] width 16 height 8
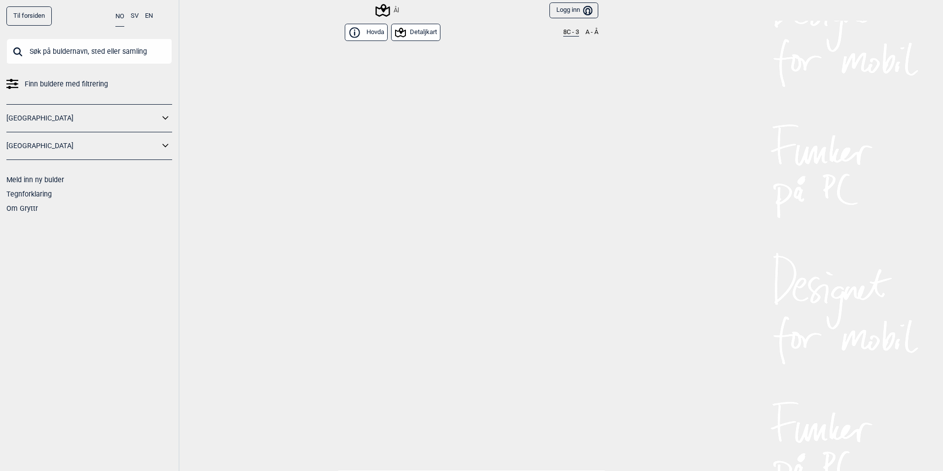
scroll to position [0, 0]
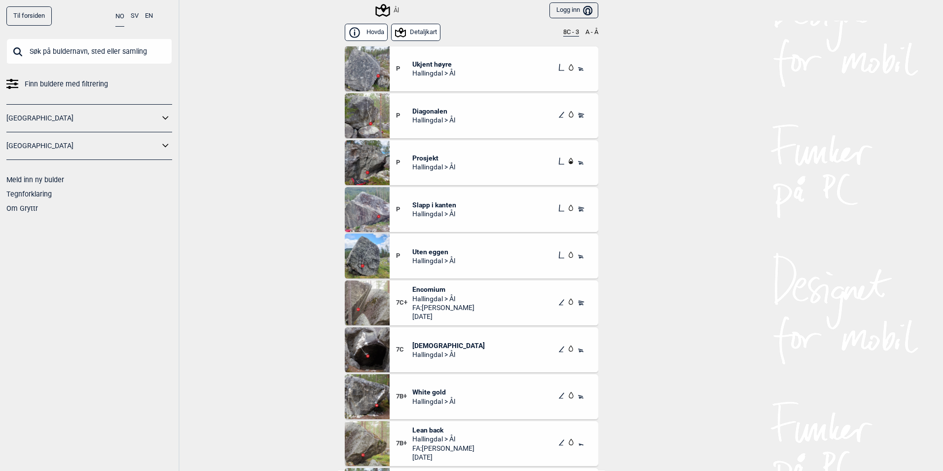
click at [565, 32] on button "8C - 3" at bounding box center [571, 33] width 16 height 8
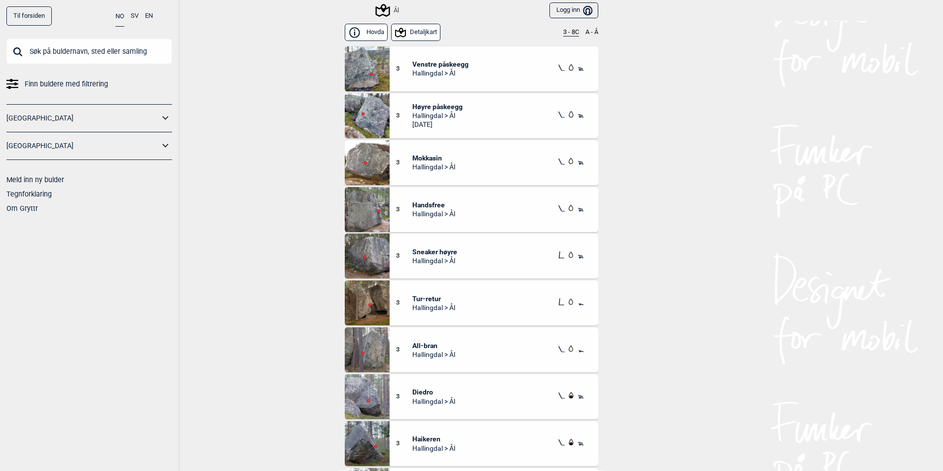
click at [570, 31] on button "3 - 8C" at bounding box center [571, 33] width 16 height 8
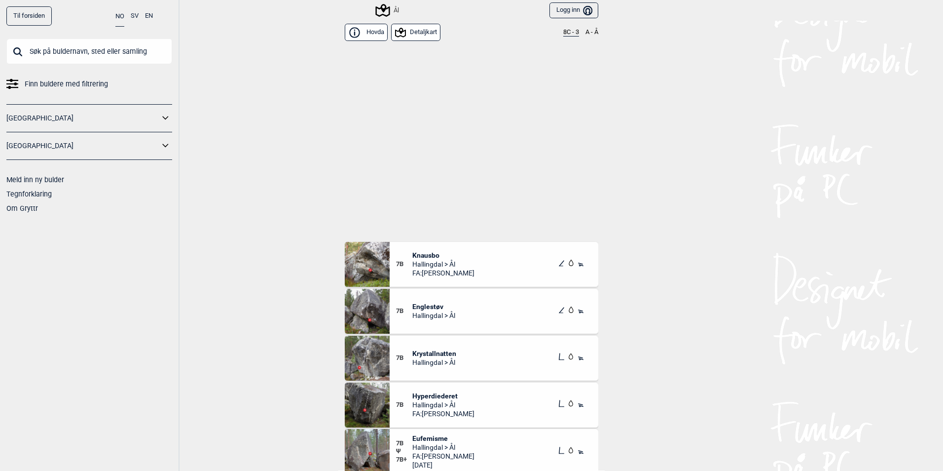
scroll to position [493, 0]
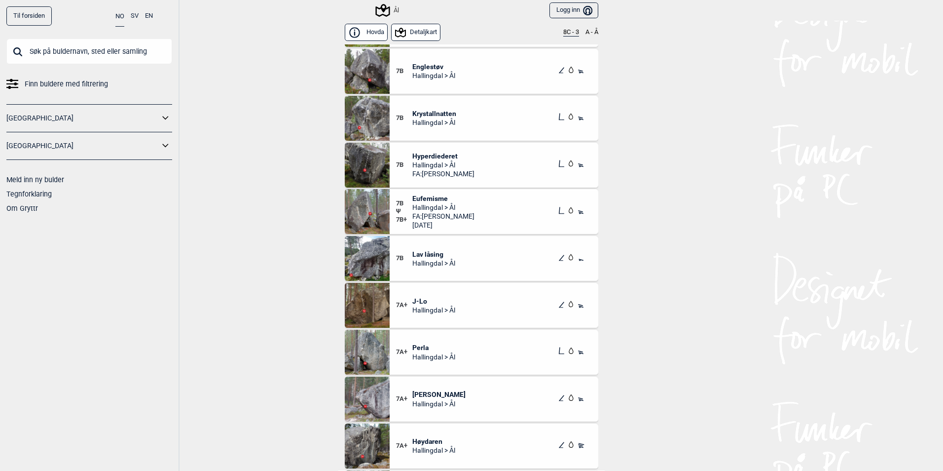
click at [428, 200] on span "Eufemisme" at bounding box center [443, 198] width 62 height 9
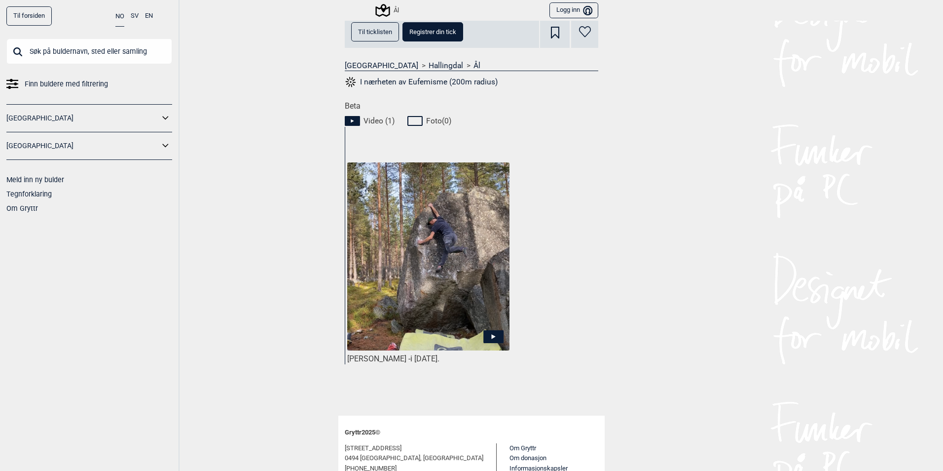
scroll to position [395, 0]
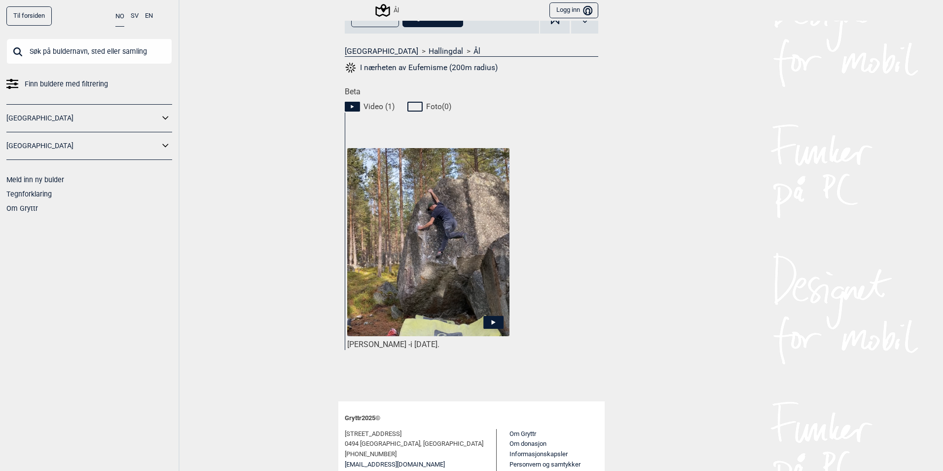
click at [485, 326] on icon at bounding box center [493, 322] width 20 height 13
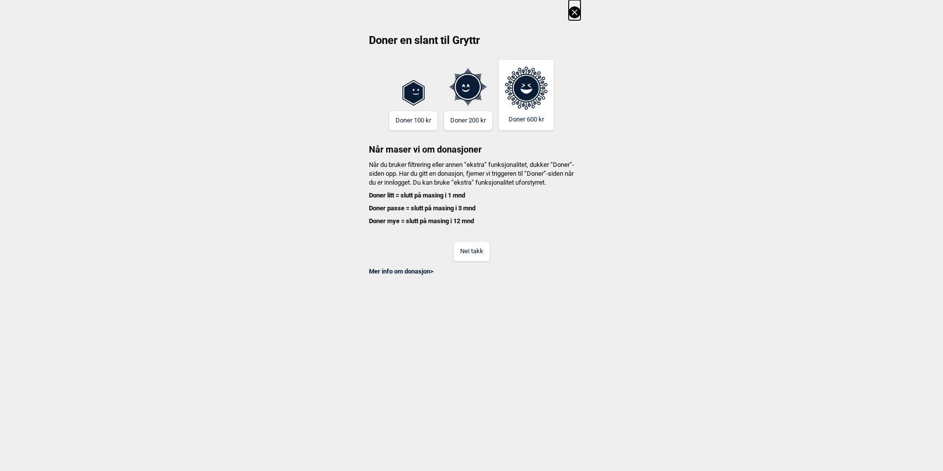
click at [474, 261] on button "Nei takk" at bounding box center [472, 251] width 36 height 19
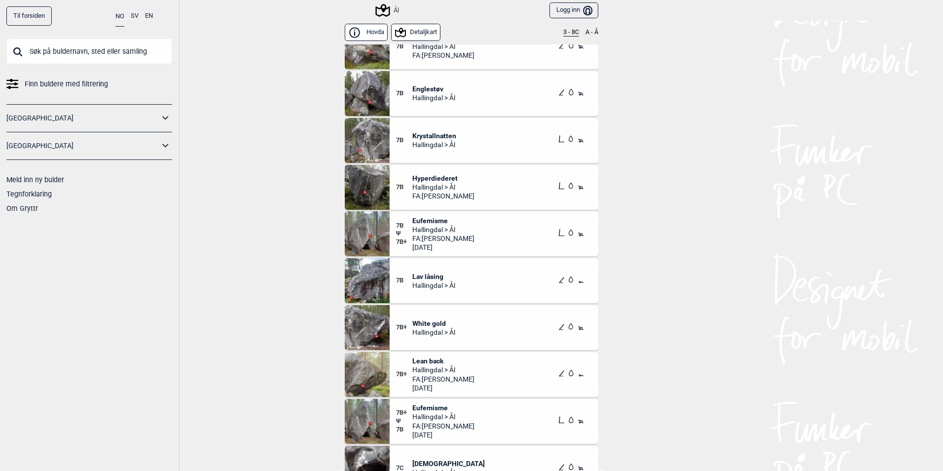
scroll to position [10597, 0]
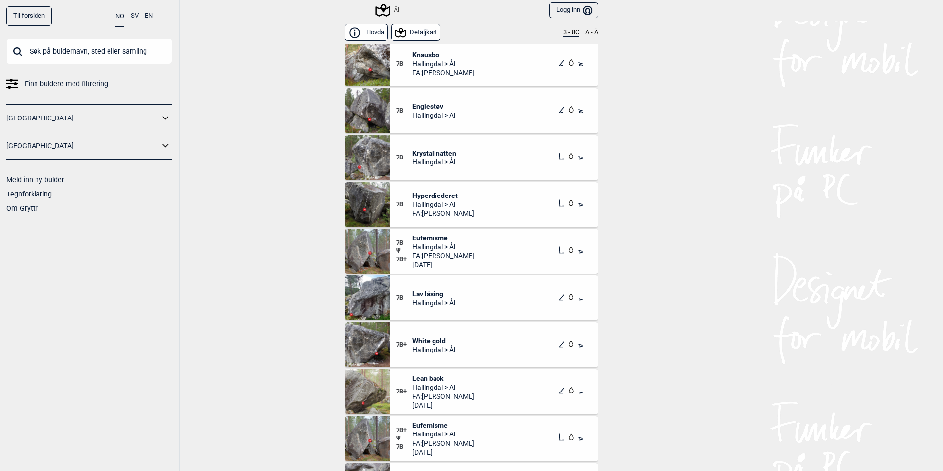
click at [443, 150] on span "Krystallnatten" at bounding box center [434, 152] width 44 height 9
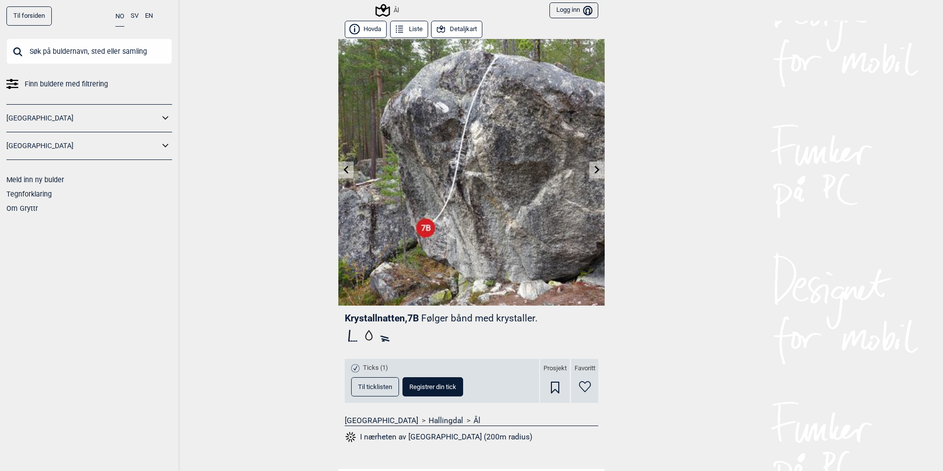
click at [346, 172] on icon at bounding box center [346, 169] width 8 height 8
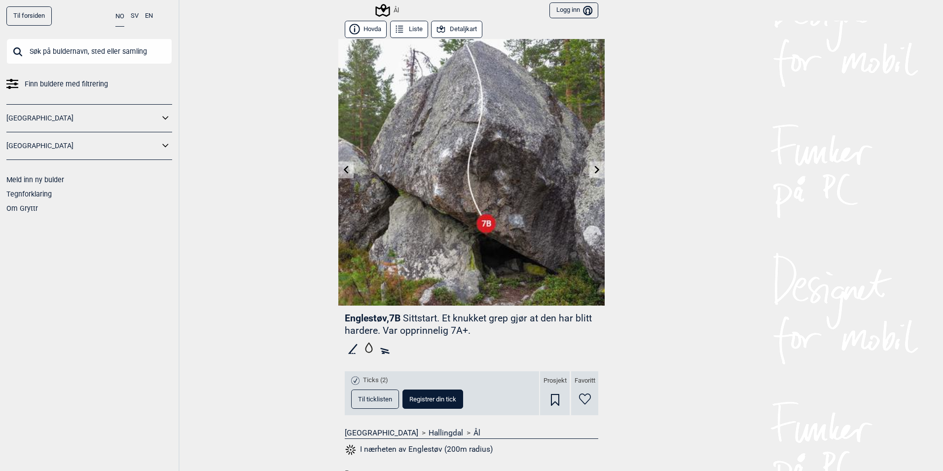
click at [593, 170] on icon at bounding box center [597, 169] width 8 height 8
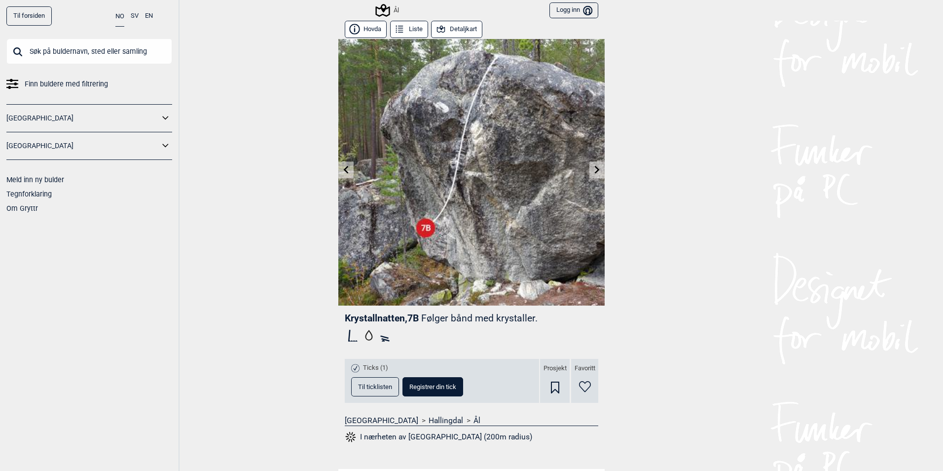
click at [593, 171] on icon at bounding box center [597, 169] width 8 height 8
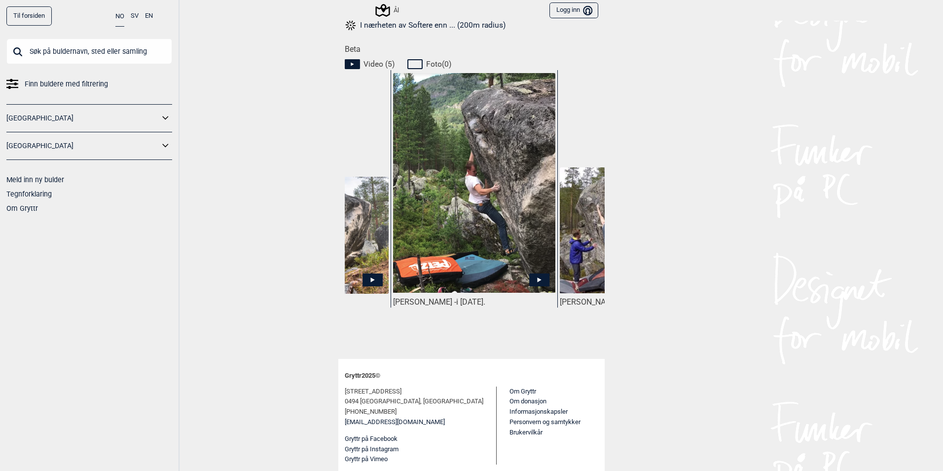
scroll to position [0, 449]
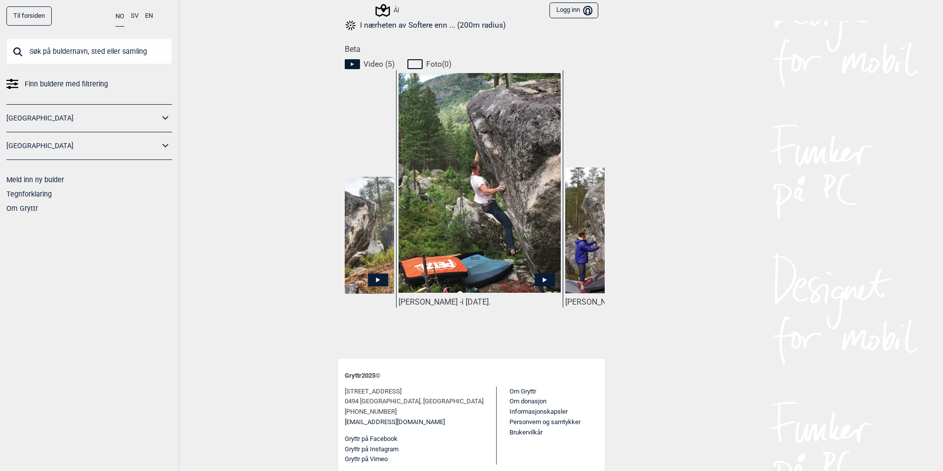
click at [504, 242] on img at bounding box center [480, 182] width 162 height 219
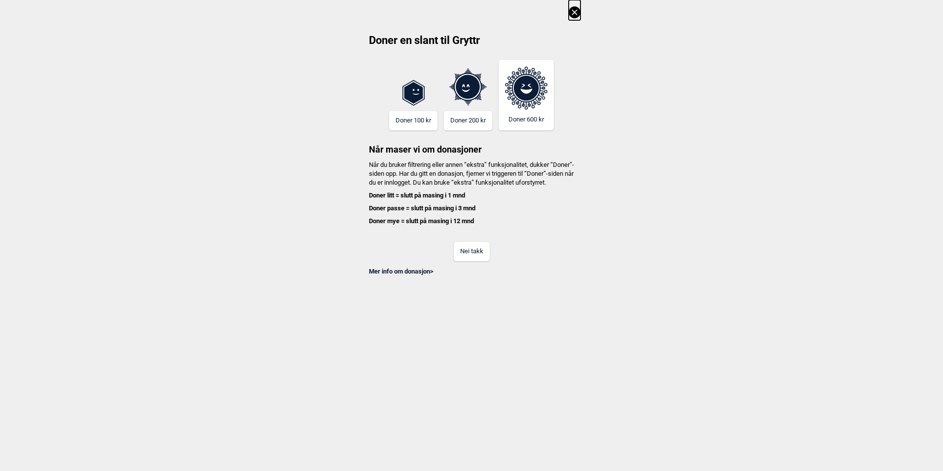
click at [484, 254] on button "Nei takk" at bounding box center [472, 251] width 36 height 19
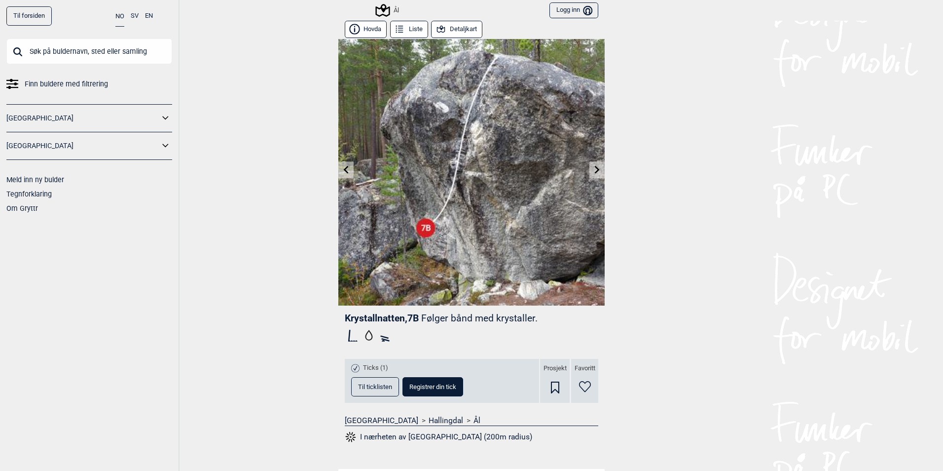
click at [596, 172] on icon at bounding box center [597, 169] width 8 height 8
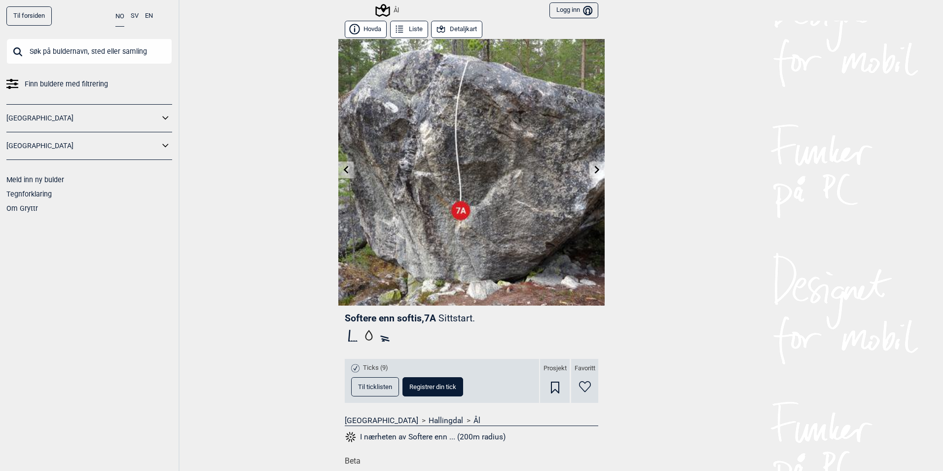
click at [409, 29] on button "Liste" at bounding box center [409, 29] width 38 height 17
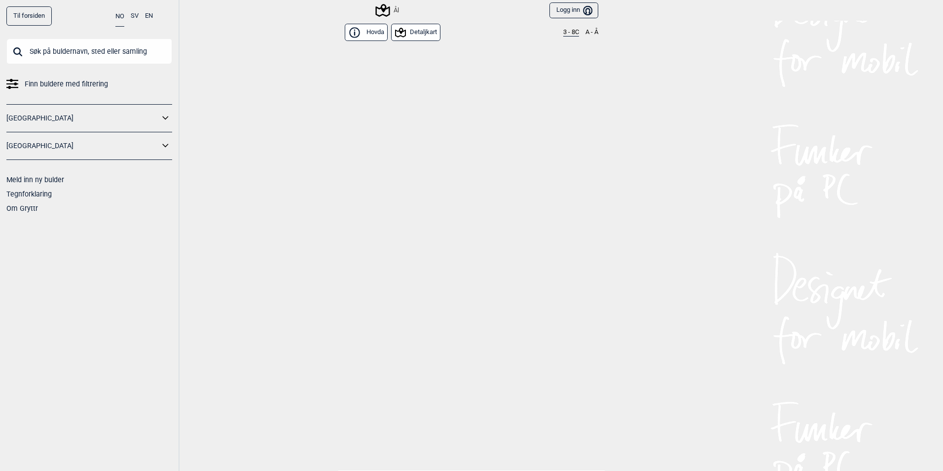
scroll to position [9829, 0]
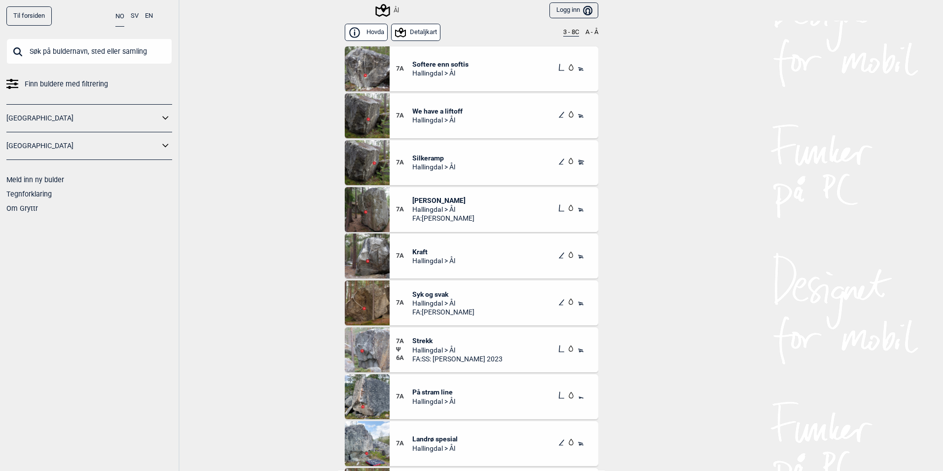
click at [570, 33] on button "3 - 8C" at bounding box center [571, 33] width 16 height 8
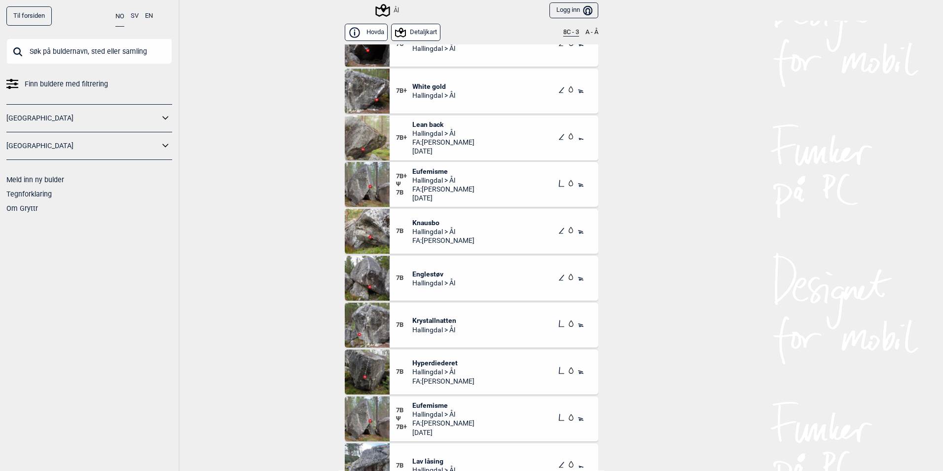
scroll to position [350, 0]
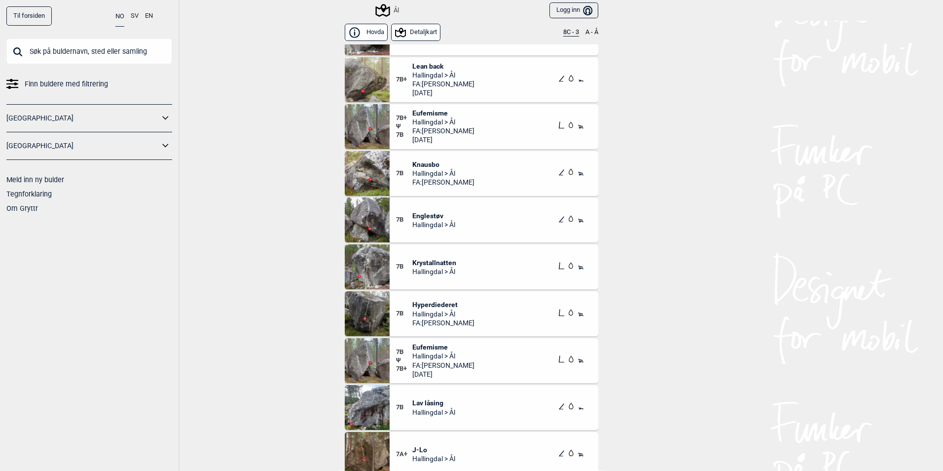
click at [436, 265] on span "Krystallnatten" at bounding box center [434, 262] width 44 height 9
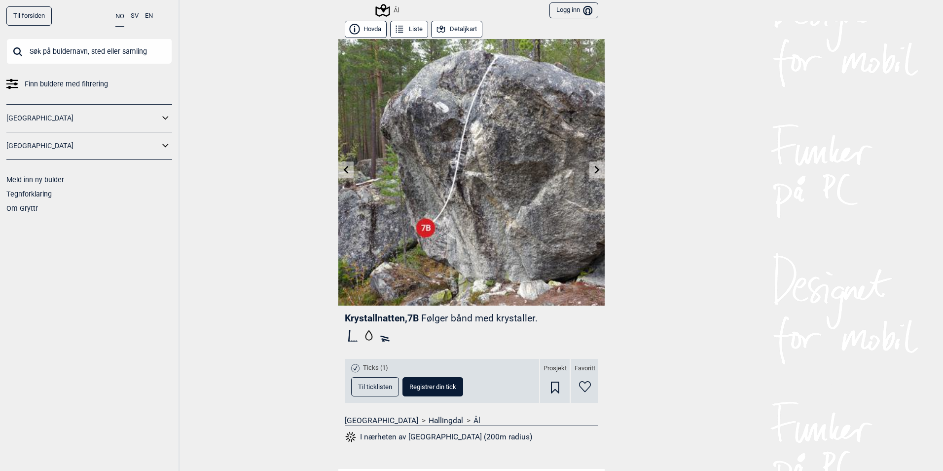
click at [382, 392] on button "Til ticklisten" at bounding box center [375, 386] width 48 height 19
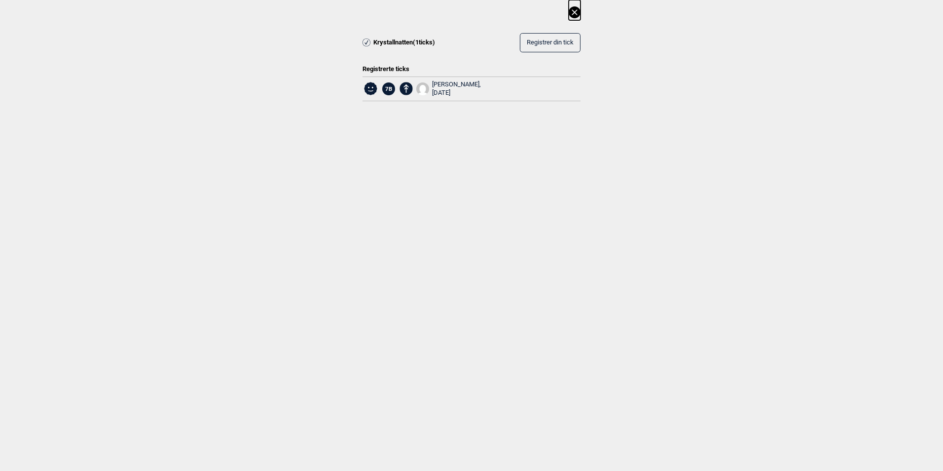
click at [571, 11] on icon at bounding box center [575, 12] width 12 height 12
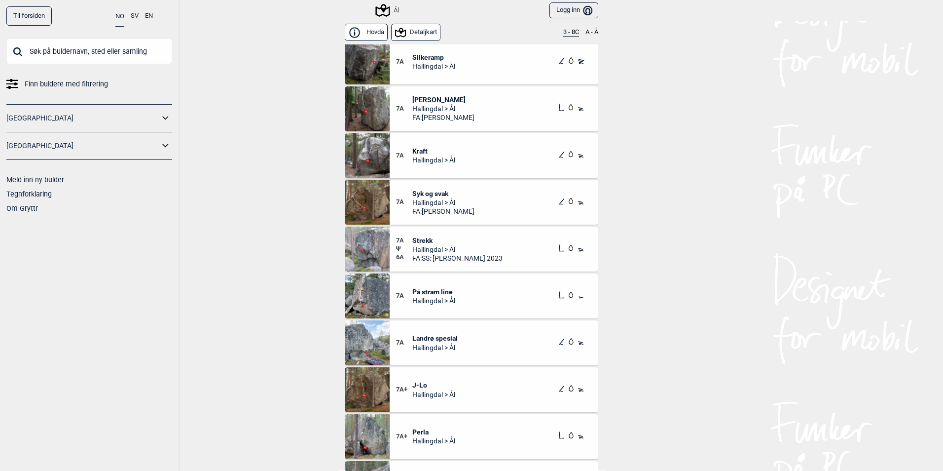
scroll to position [9977, 0]
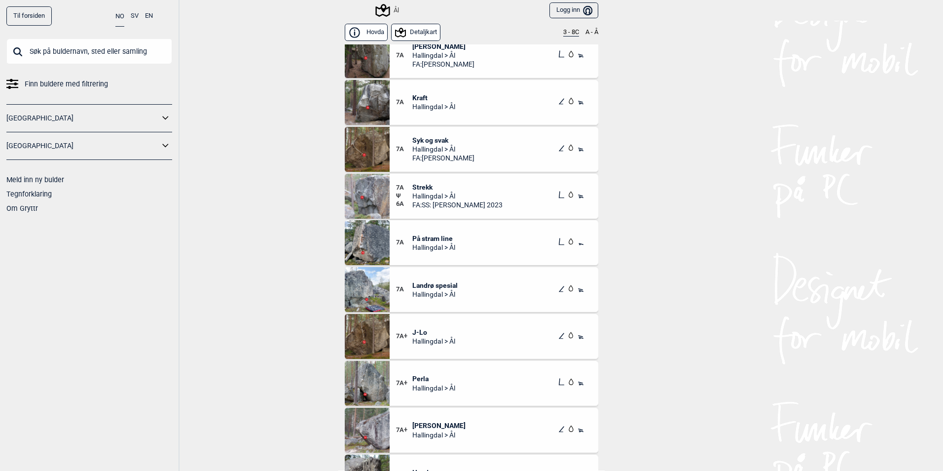
click at [563, 35] on button "3 - 8C" at bounding box center [571, 33] width 16 height 8
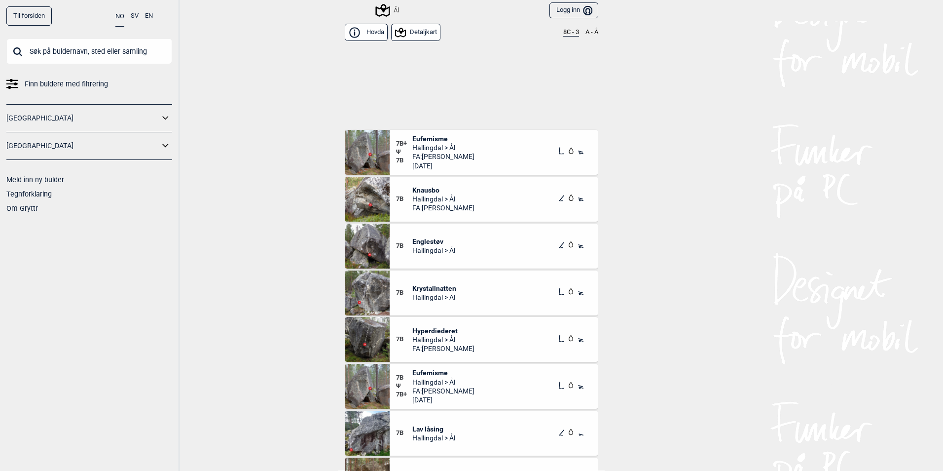
scroll to position [444, 0]
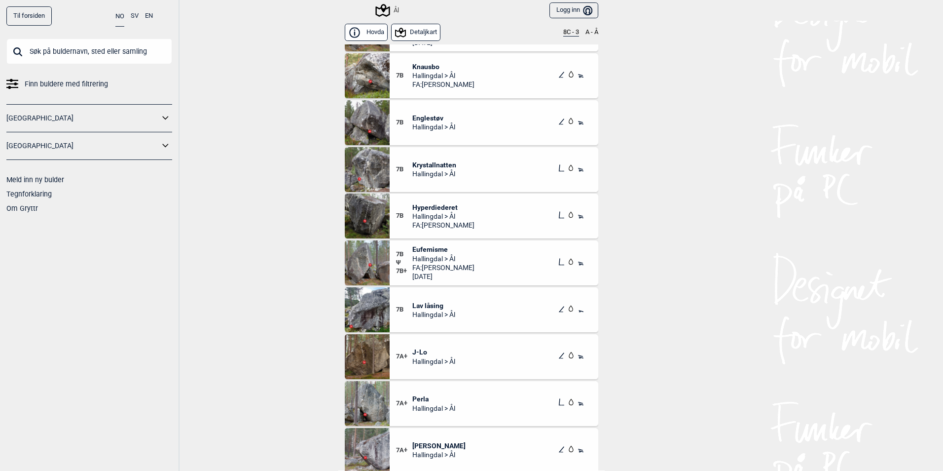
click at [430, 252] on span "Eufemisme" at bounding box center [443, 249] width 62 height 9
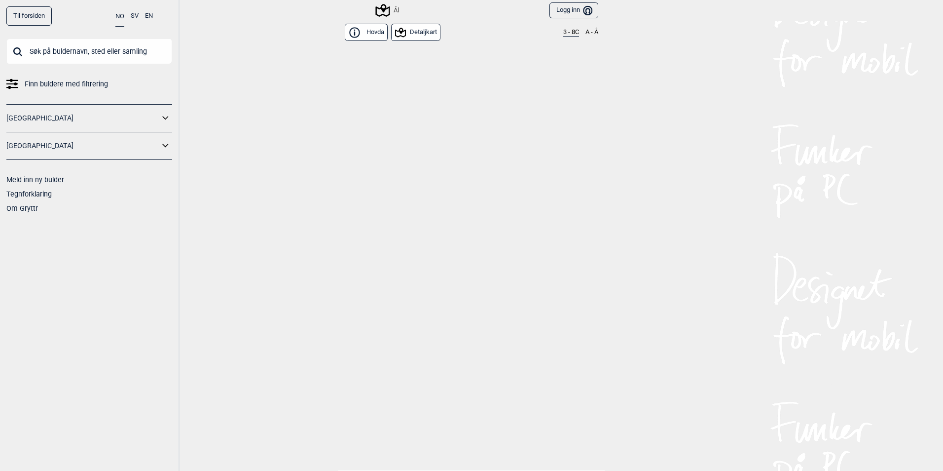
scroll to position [9829, 0]
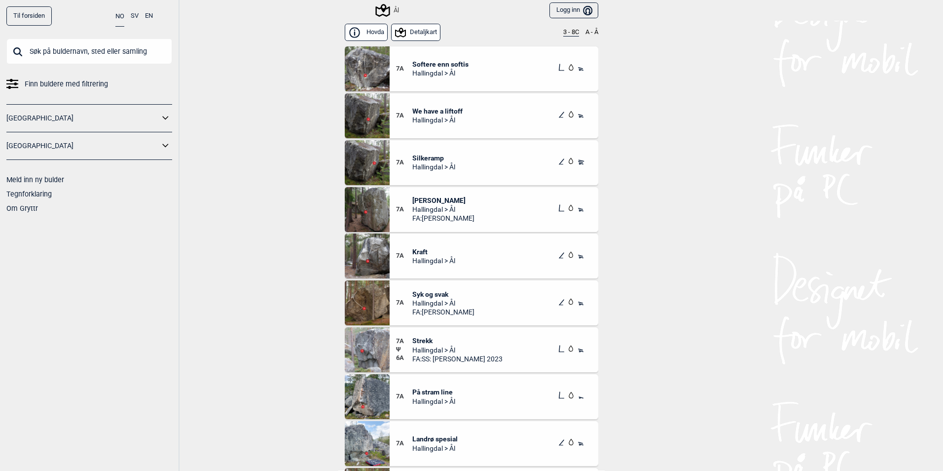
click at [570, 31] on button "3 - 8C" at bounding box center [571, 33] width 16 height 8
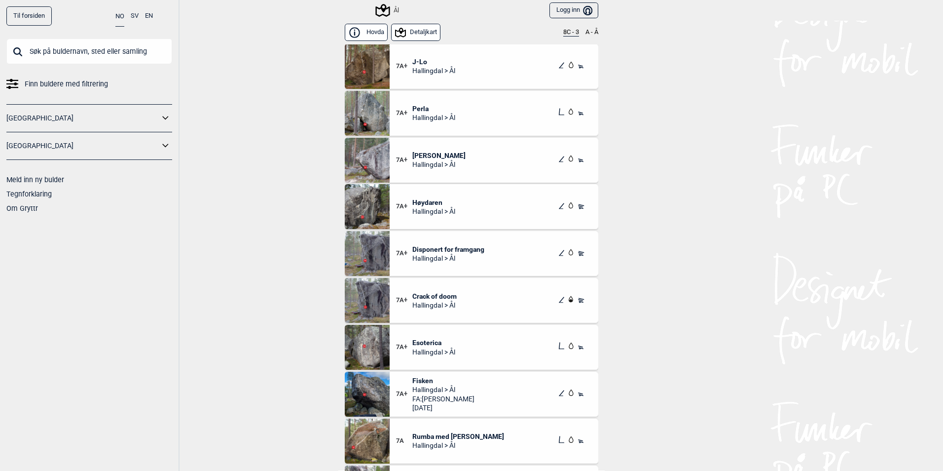
scroll to position [740, 0]
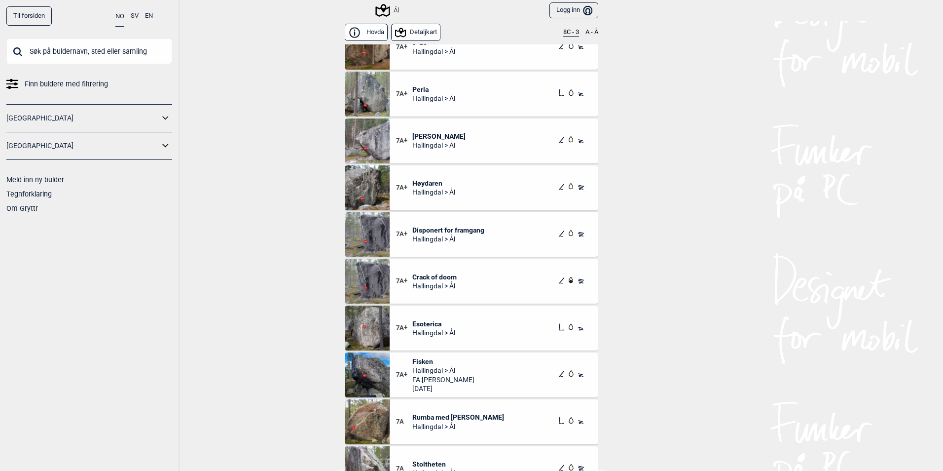
click at [421, 360] on span "Fisken" at bounding box center [443, 361] width 62 height 9
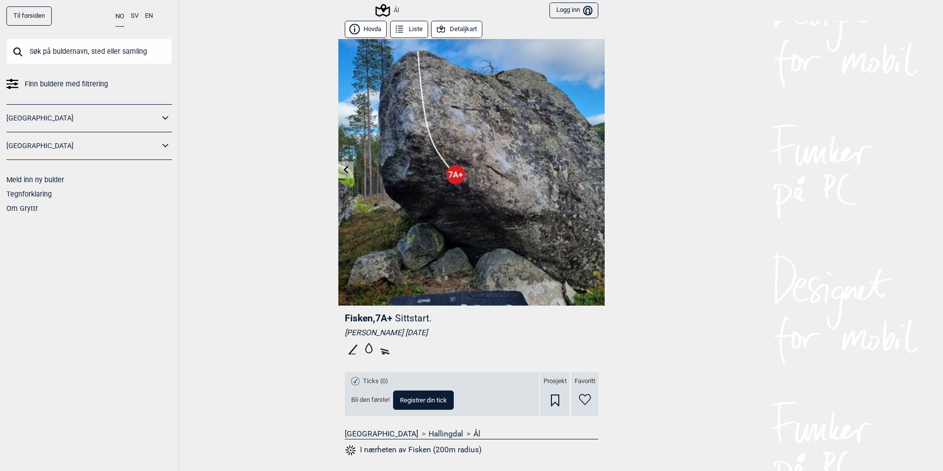
click at [410, 26] on button "Liste" at bounding box center [409, 29] width 38 height 17
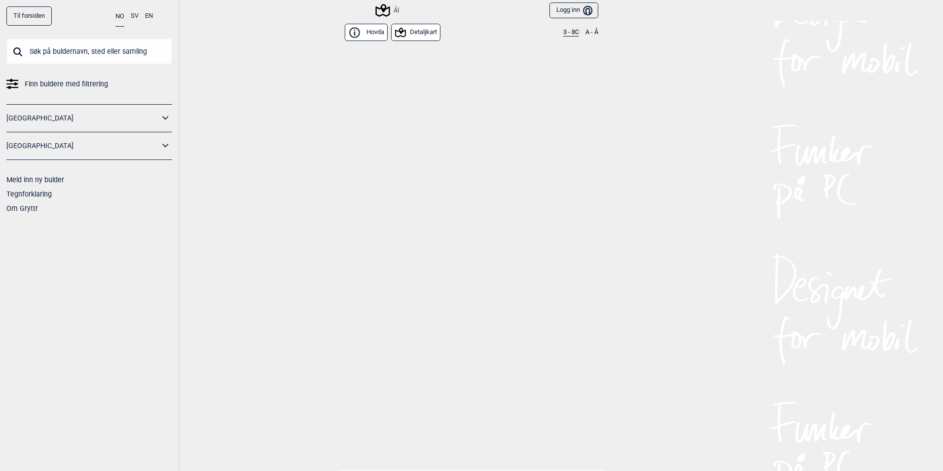
scroll to position [10547, 0]
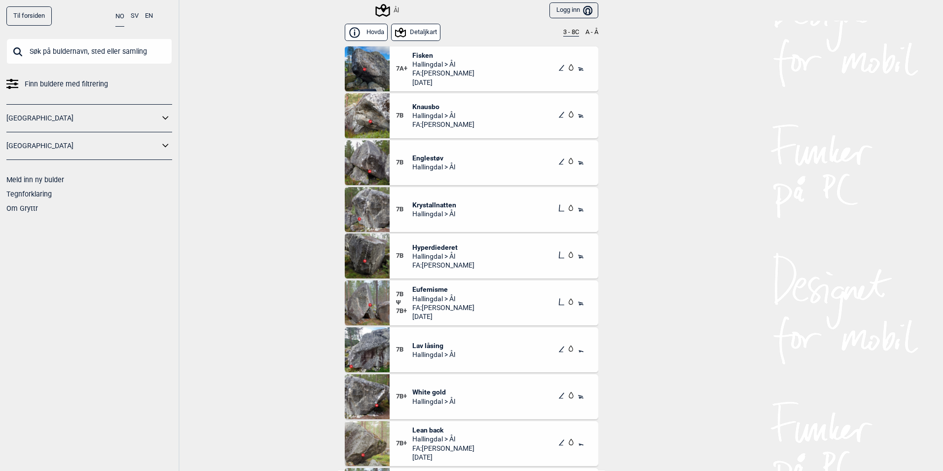
click at [566, 33] on button "3 - 8C" at bounding box center [571, 33] width 16 height 8
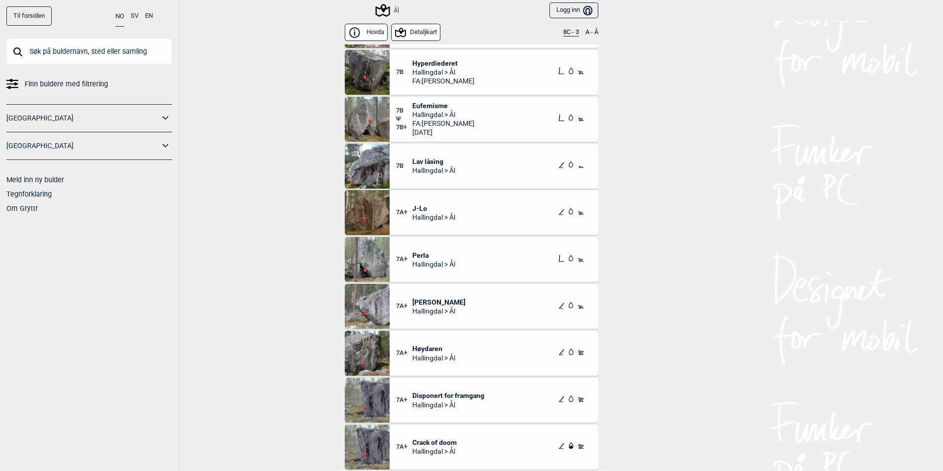
scroll to position [592, 0]
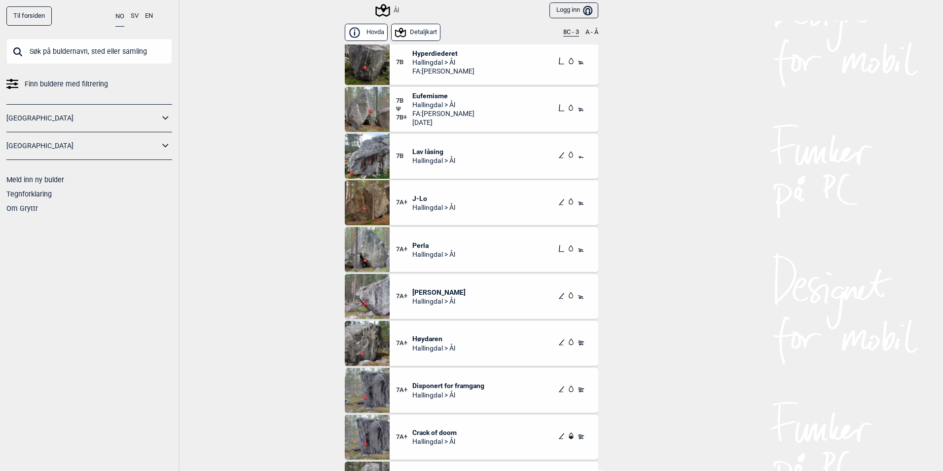
click at [418, 203] on span "Hallingdal > Ål" at bounding box center [433, 207] width 43 height 9
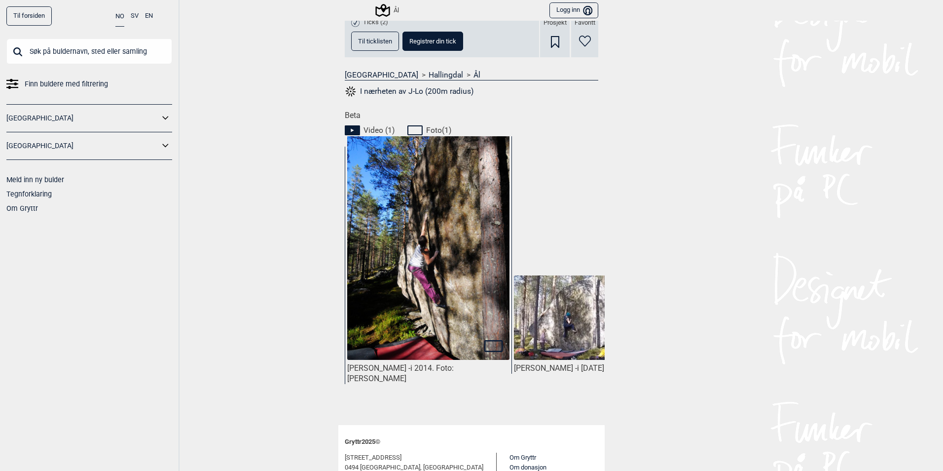
click at [438, 304] on img at bounding box center [428, 248] width 162 height 227
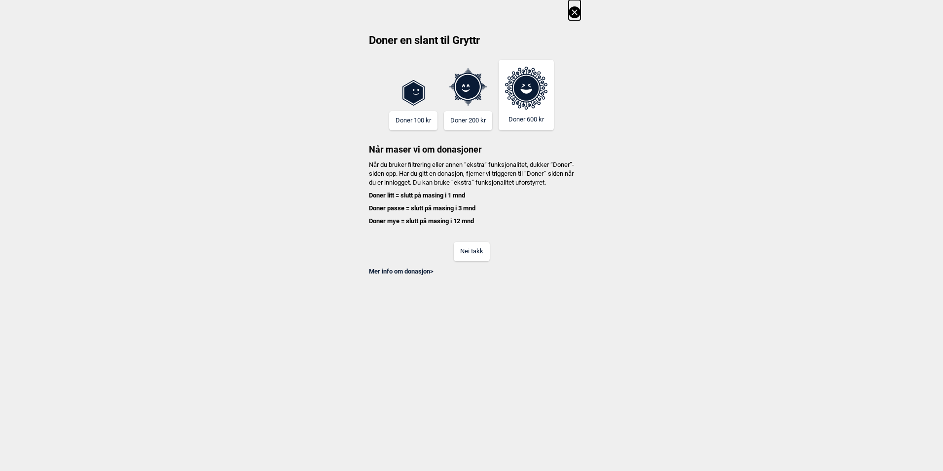
click at [470, 261] on button "Nei takk" at bounding box center [472, 251] width 36 height 19
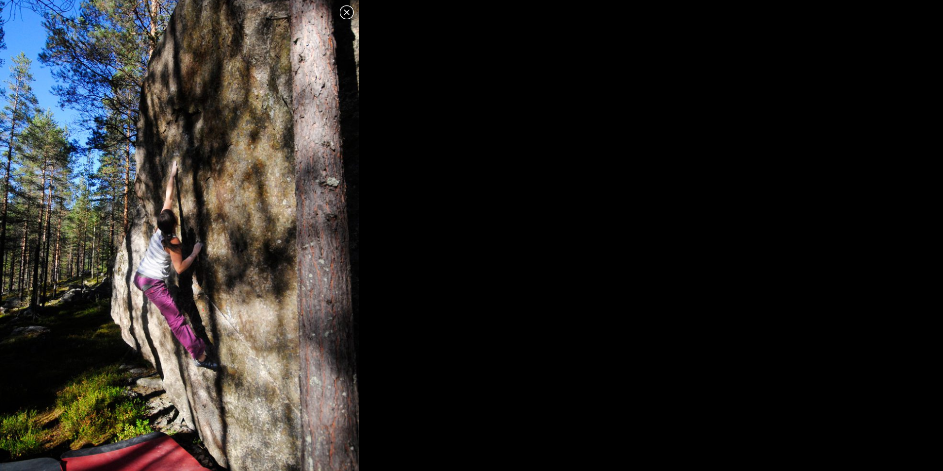
scroll to position [21, 0]
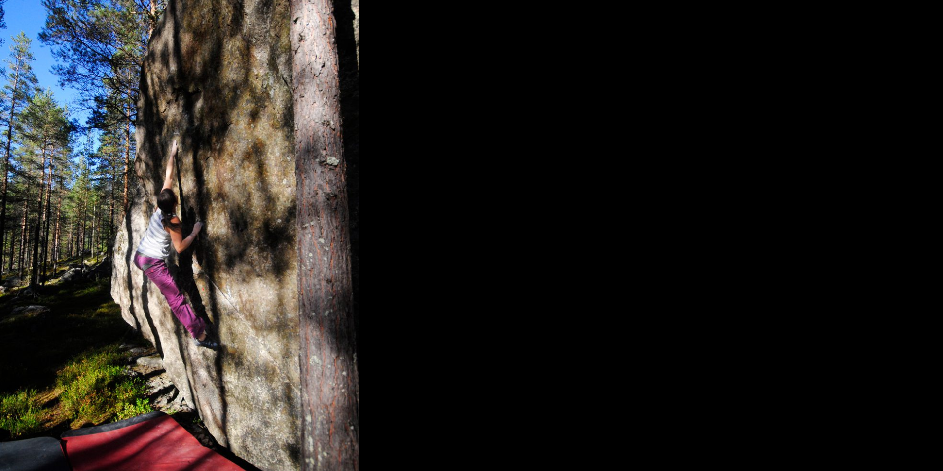
click at [246, 276] on img at bounding box center [179, 218] width 359 height 503
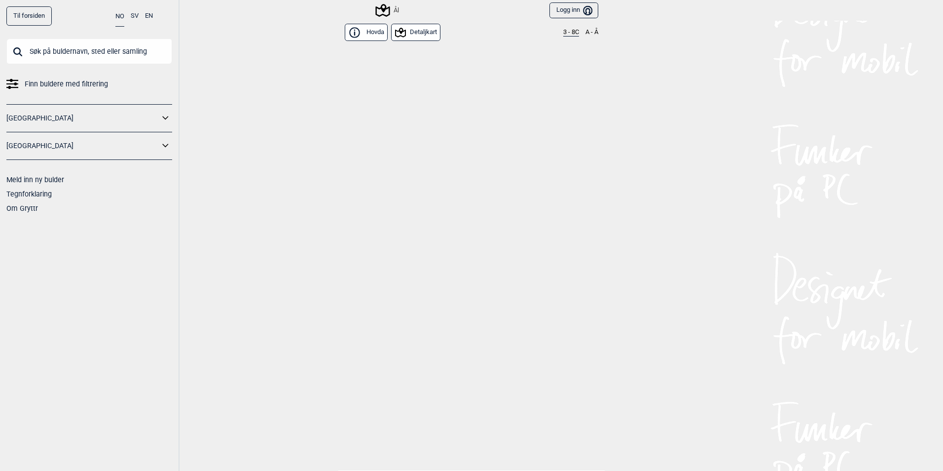
scroll to position [10547, 0]
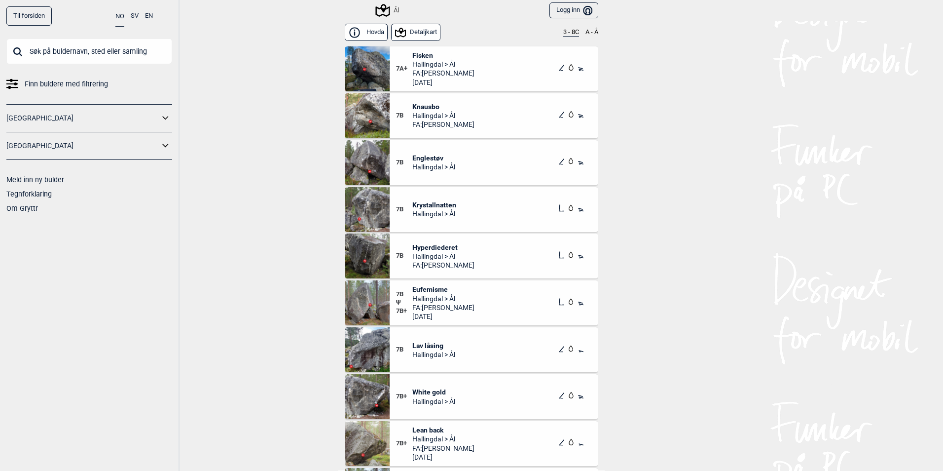
click at [567, 35] on button "3 - 8C" at bounding box center [571, 33] width 16 height 8
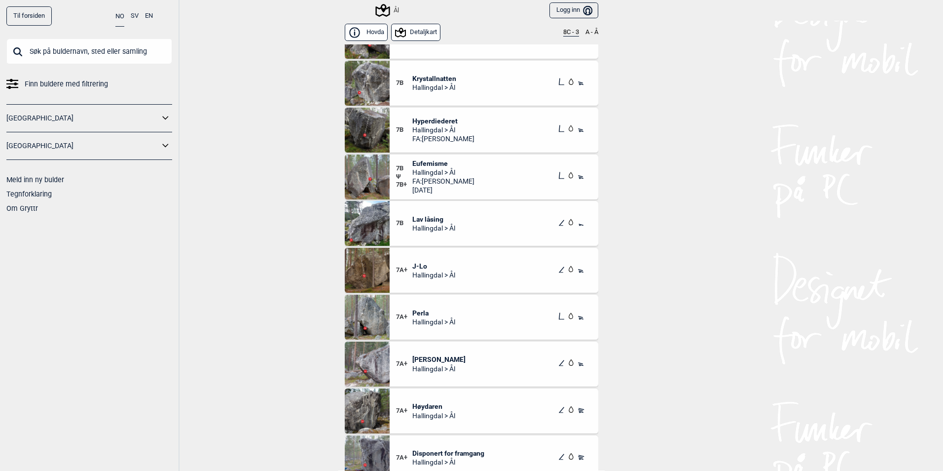
scroll to position [543, 0]
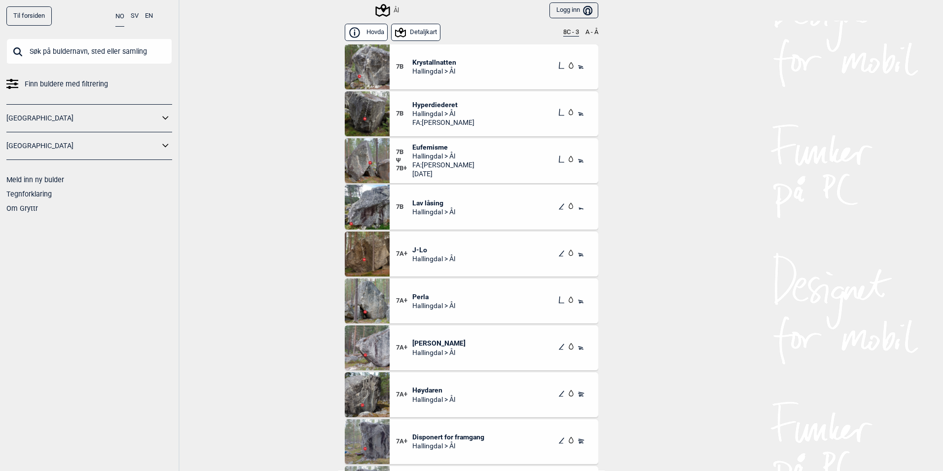
click at [434, 243] on div "7A+ J-Lo Hallingdal > Ål" at bounding box center [494, 253] width 209 height 45
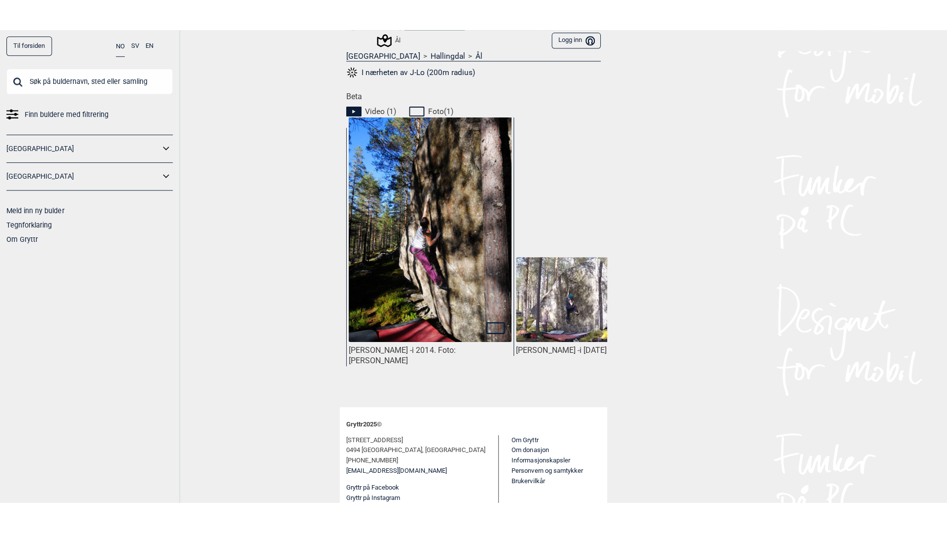
scroll to position [0, 73]
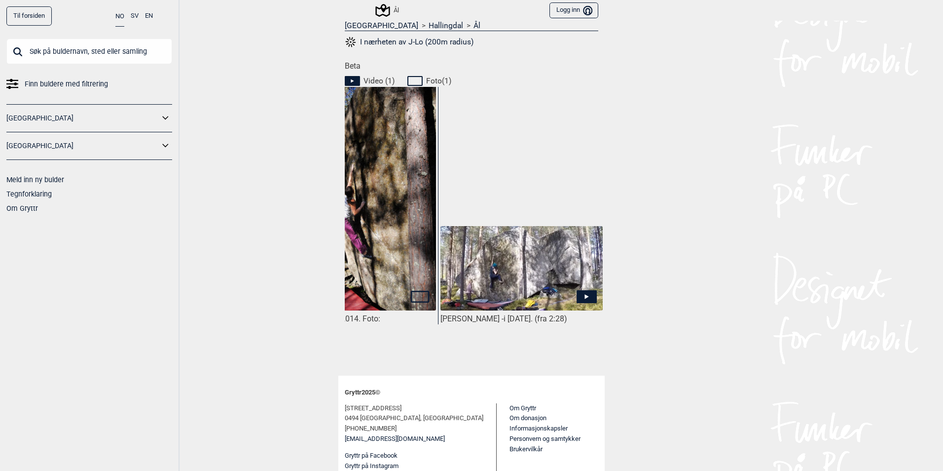
click at [547, 282] on img at bounding box center [521, 268] width 162 height 85
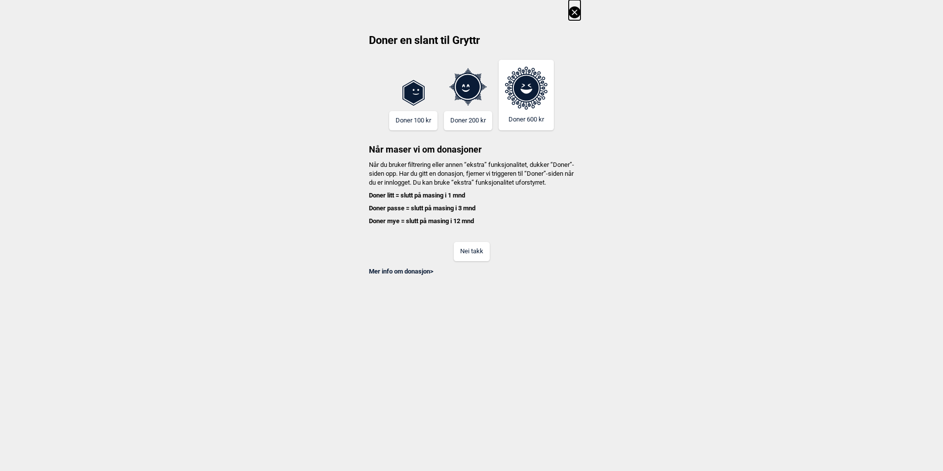
click at [483, 256] on button "Nei takk" at bounding box center [472, 251] width 36 height 19
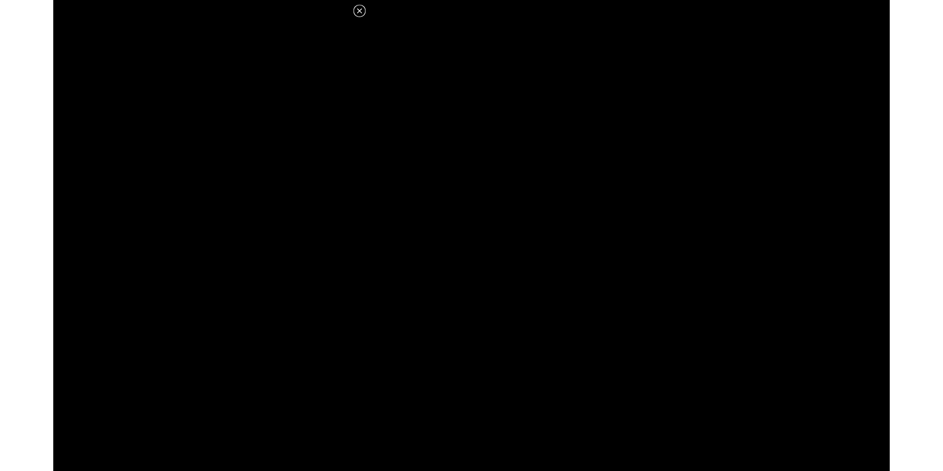
scroll to position [395, 0]
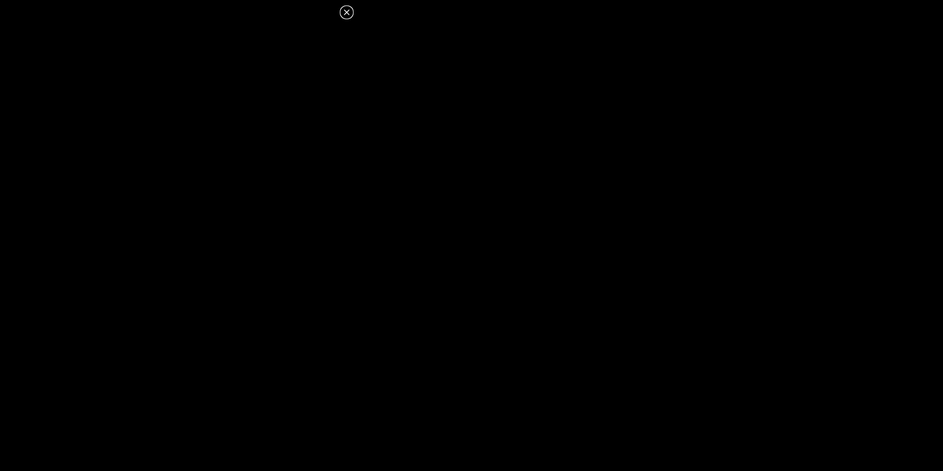
click at [446, 241] on dialog at bounding box center [471, 235] width 943 height 471
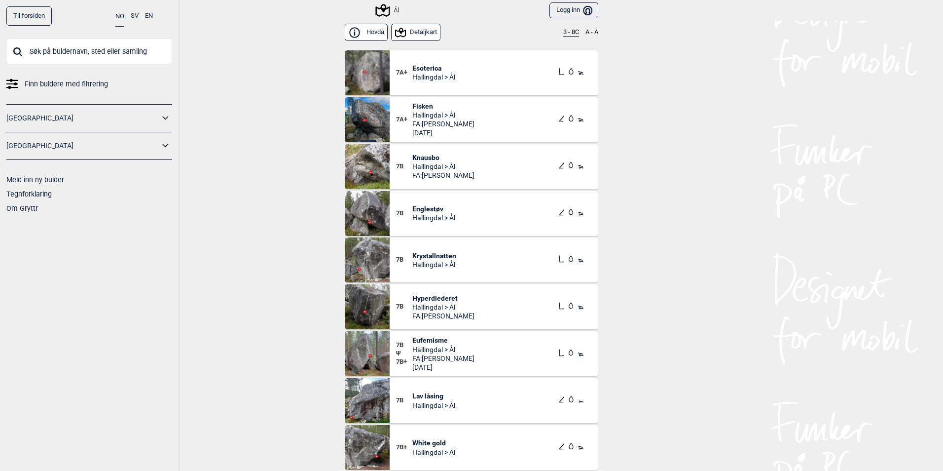
scroll to position [10498, 0]
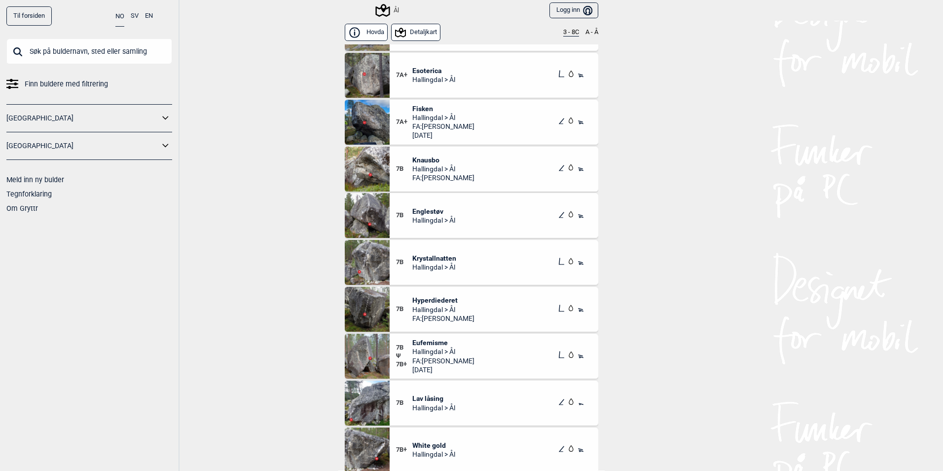
click at [563, 34] on button "3 - 8C" at bounding box center [571, 33] width 16 height 8
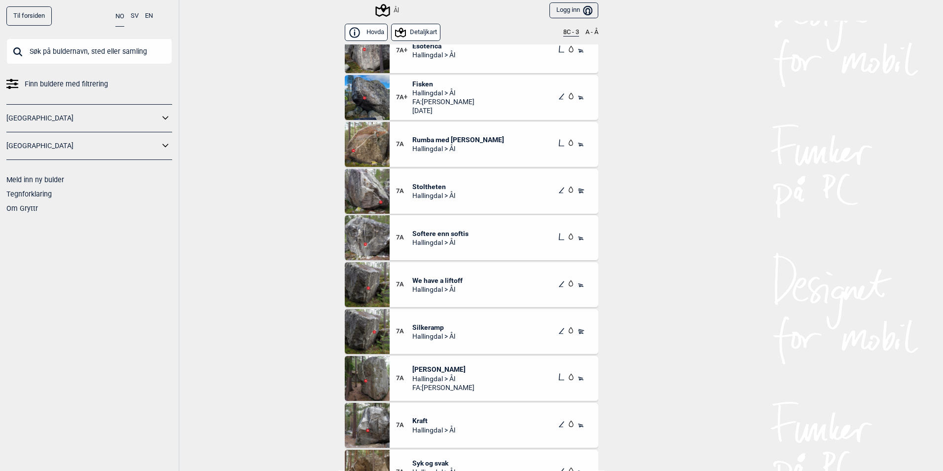
scroll to position [1036, 0]
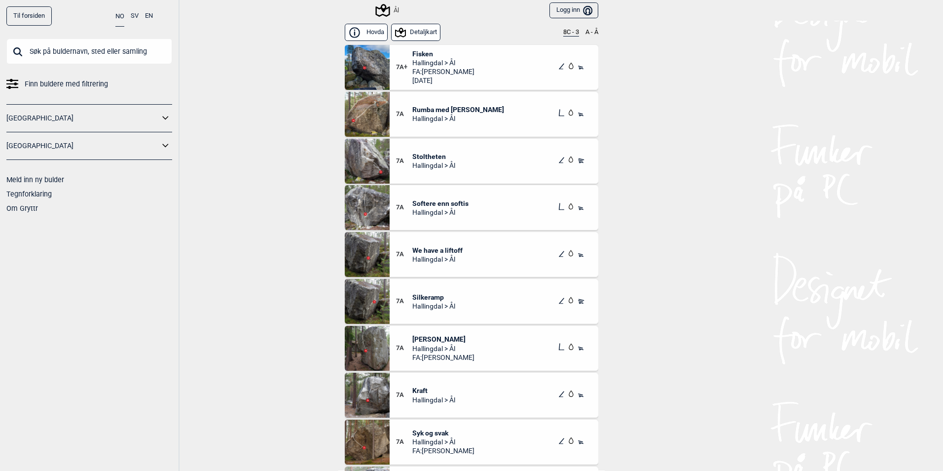
click at [429, 206] on span "Softere enn softis" at bounding box center [440, 203] width 56 height 9
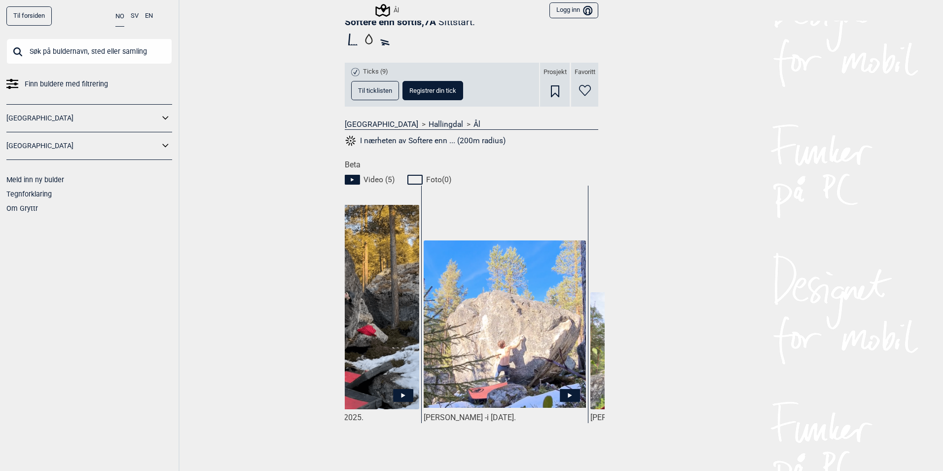
scroll to position [0, 90]
click at [489, 376] on img at bounding box center [505, 323] width 162 height 167
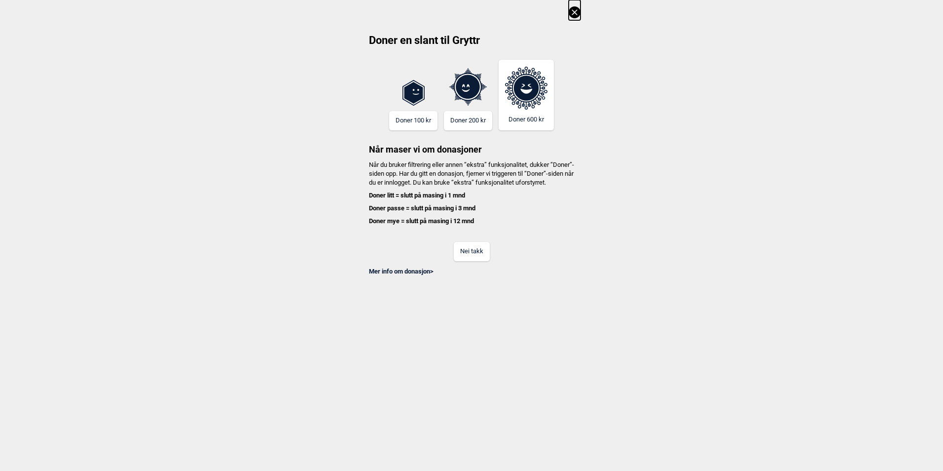
click at [572, 10] on icon at bounding box center [575, 12] width 12 height 12
